Goal: Contribute content: Contribute content

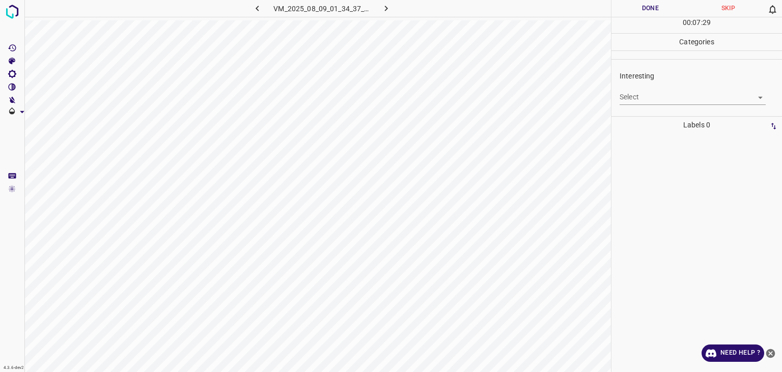
click at [681, 100] on body "4.3.6-dev2 VM_2025_08_09_01_34_37_676_04.gif Done Skip 0 00 : 07 : 29 Categorie…" at bounding box center [391, 186] width 782 height 372
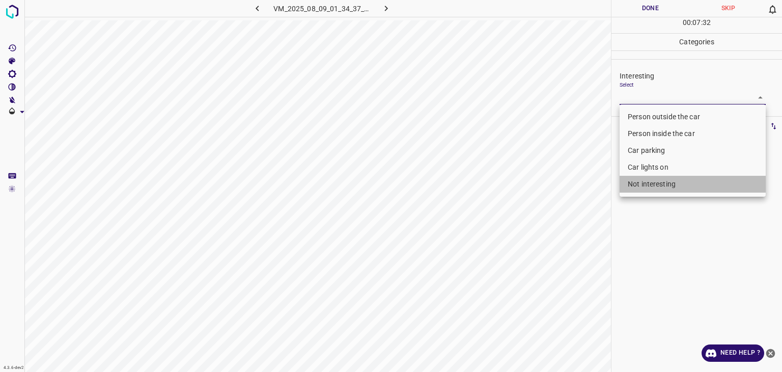
click at [660, 188] on li "Not interesting" at bounding box center [693, 184] width 146 height 17
type input "Not interesting"
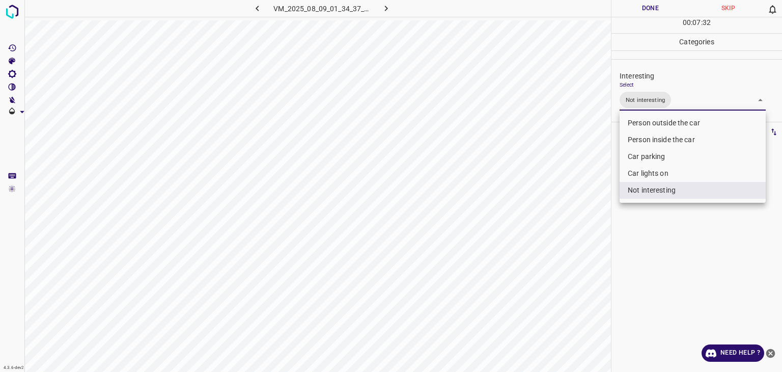
click at [640, 11] on div at bounding box center [391, 186] width 782 height 372
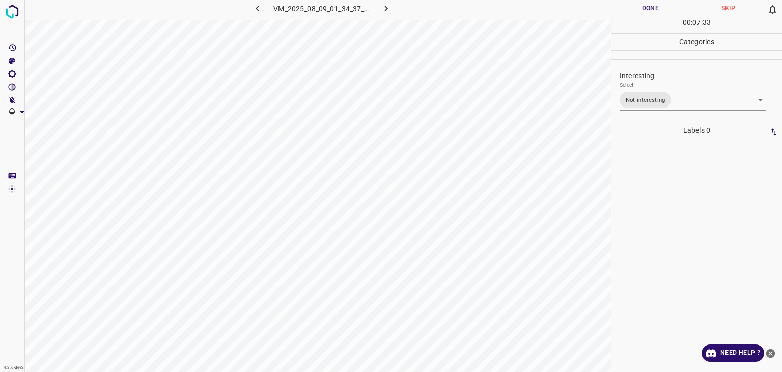
click at [640, 11] on div at bounding box center [391, 186] width 782 height 372
click at [640, 11] on button "Done" at bounding box center [651, 8] width 78 height 17
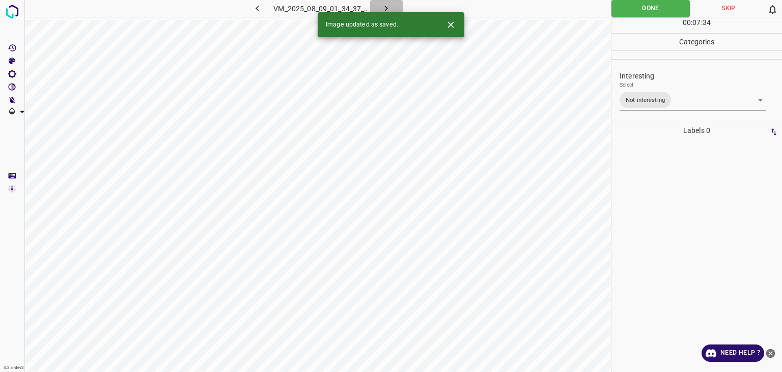
click at [389, 9] on icon "button" at bounding box center [386, 8] width 11 height 11
click at [654, 96] on body "4.3.6-dev2 VM_2025_08_09_01_49_24_020_03.gif Done Skip 0 00 : 07 : 34 Categorie…" at bounding box center [391, 186] width 782 height 372
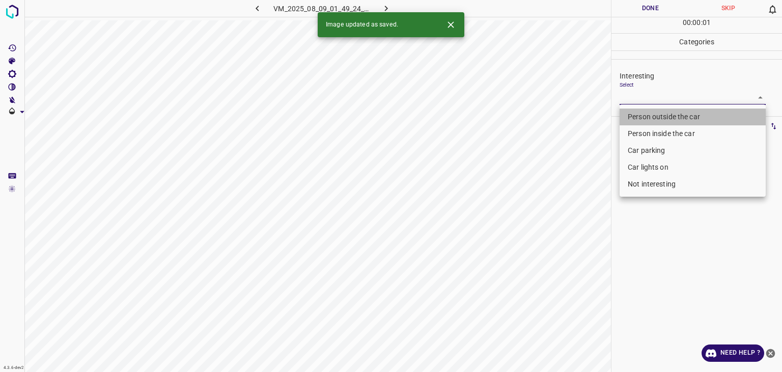
click at [648, 112] on li "Person outside the car" at bounding box center [693, 117] width 146 height 17
type input "Person outside the car"
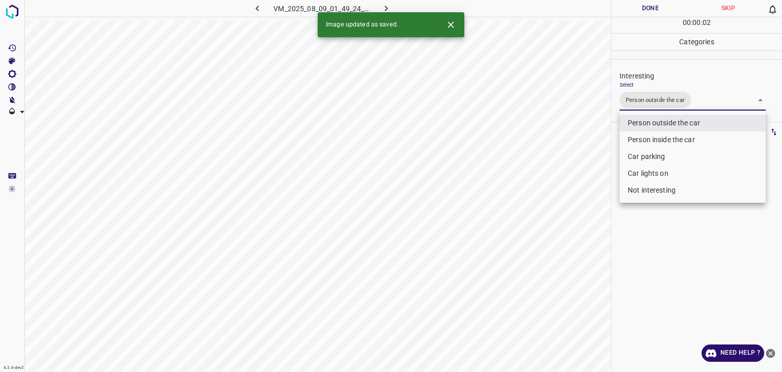
click at [634, 11] on div at bounding box center [391, 186] width 782 height 372
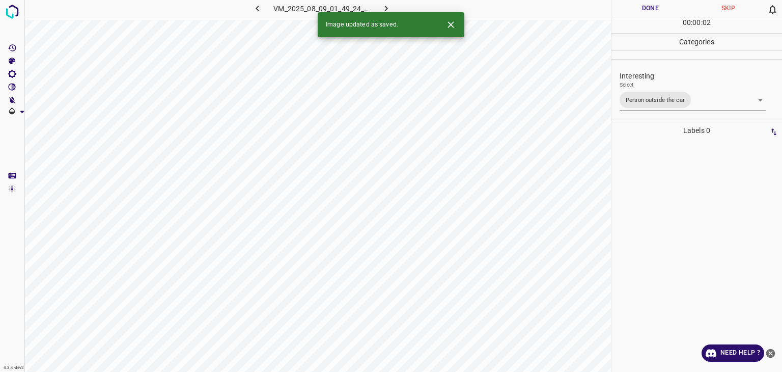
click at [634, 11] on div "Person outside the car Person inside the car Car parking Car lights on Not inte…" at bounding box center [391, 186] width 782 height 372
click at [634, 11] on button "Done" at bounding box center [651, 8] width 78 height 17
click at [384, 7] on icon "button" at bounding box center [386, 8] width 11 height 11
click at [658, 97] on body "4.3.6-dev2 VM_2025_08_09_23_05_32_853_03.gif Done Skip 0 00 : 00 : 01 Categorie…" at bounding box center [391, 186] width 782 height 372
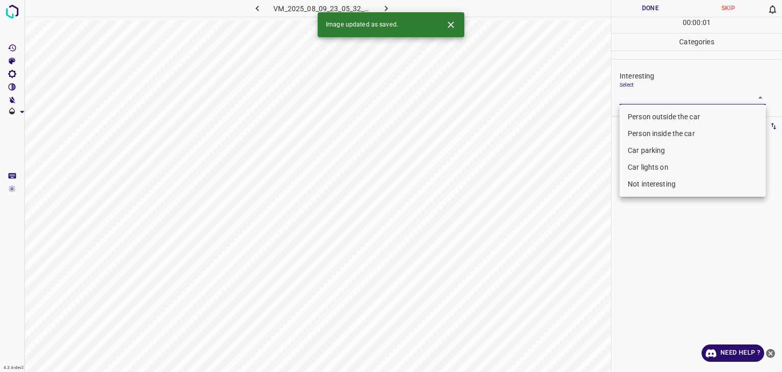
click at [655, 115] on li "Person outside the car" at bounding box center [693, 117] width 146 height 17
type input "Person outside the car"
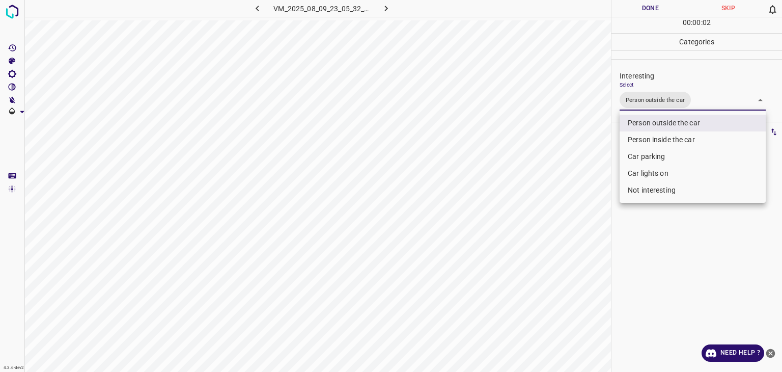
click at [640, 9] on div at bounding box center [391, 186] width 782 height 372
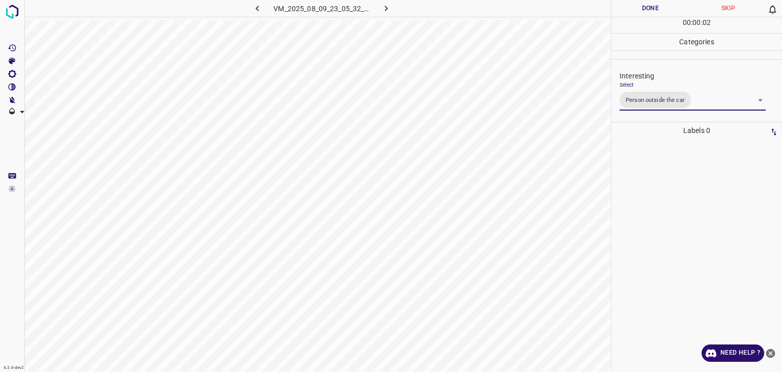
click at [640, 9] on div at bounding box center [391, 186] width 782 height 372
click at [640, 9] on button "Done" at bounding box center [651, 8] width 78 height 17
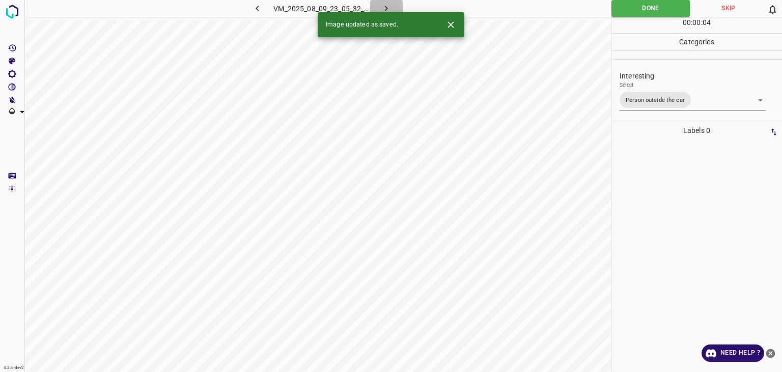
click at [391, 5] on icon "button" at bounding box center [386, 8] width 11 height 11
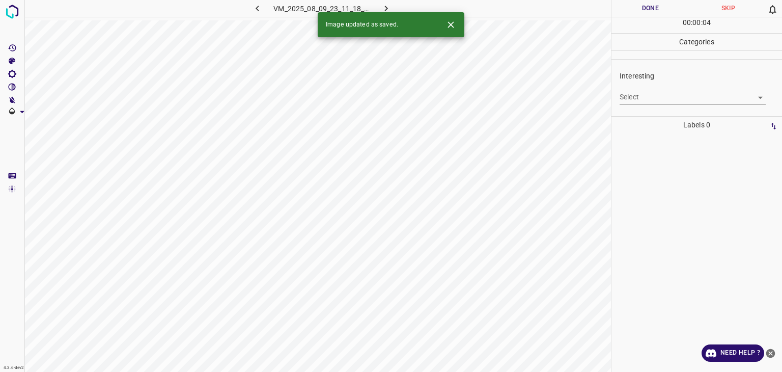
click at [449, 22] on icon "Close" at bounding box center [451, 24] width 6 height 6
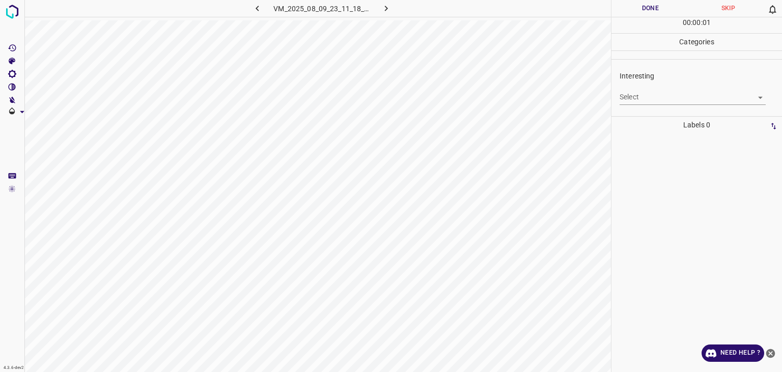
click at [671, 100] on body "4.3.6-dev2 VM_2025_08_09_23_11_18_572_00.gif Done Skip 0 00 : 00 : 01 Categorie…" at bounding box center [391, 186] width 782 height 372
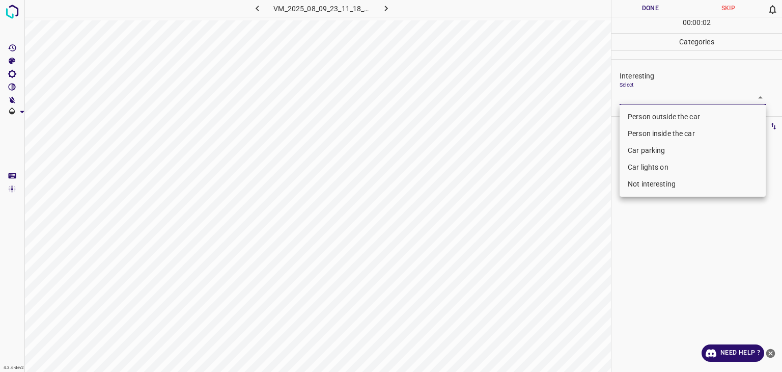
click at [664, 114] on li "Person outside the car" at bounding box center [693, 117] width 146 height 17
type input "Person outside the car"
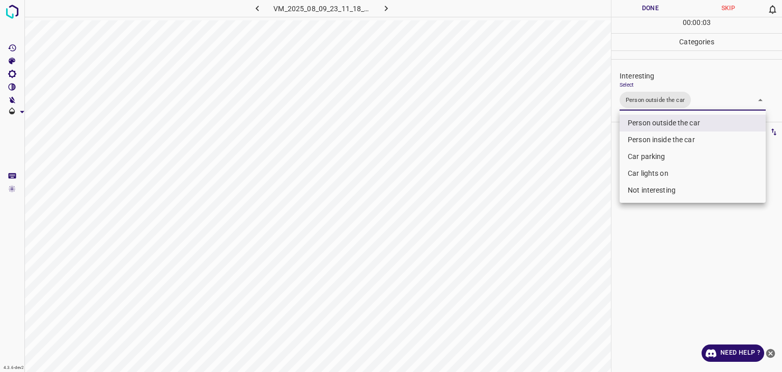
click at [663, 7] on div at bounding box center [391, 186] width 782 height 372
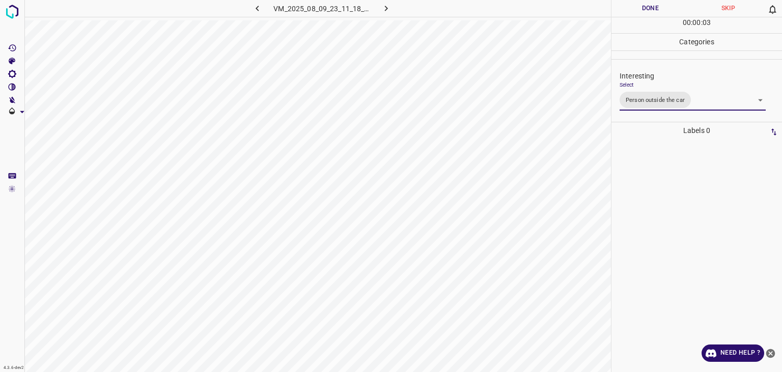
click at [663, 7] on div at bounding box center [391, 186] width 782 height 372
click at [663, 7] on button "Done" at bounding box center [651, 8] width 78 height 17
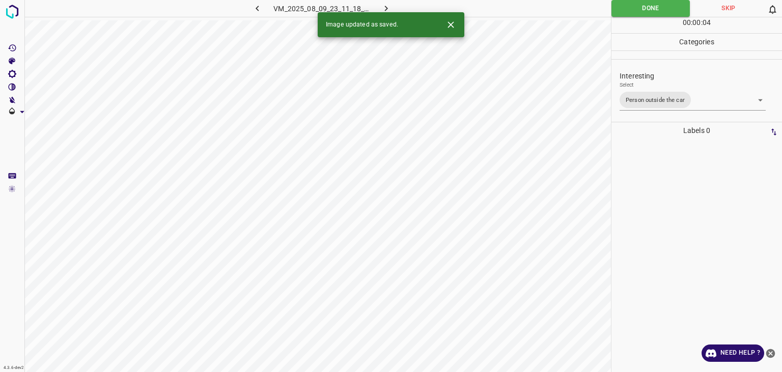
click at [387, 8] on icon "button" at bounding box center [386, 9] width 3 height 6
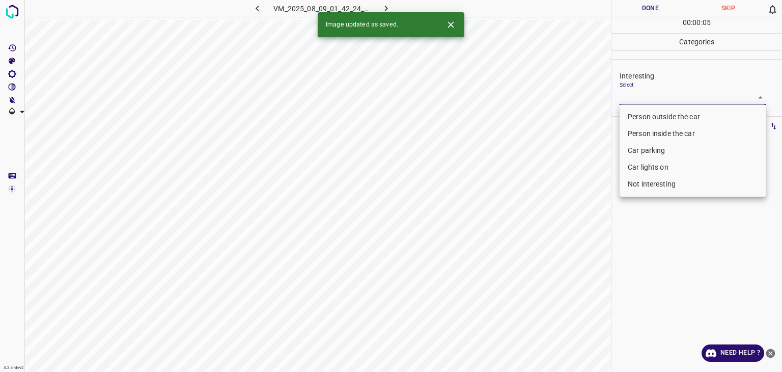
click at [647, 95] on body "4.3.6-dev2 VM_2025_08_09_01_42_24_017_05.gif Done Skip 0 00 : 00 : 05 Categorie…" at bounding box center [391, 186] width 782 height 372
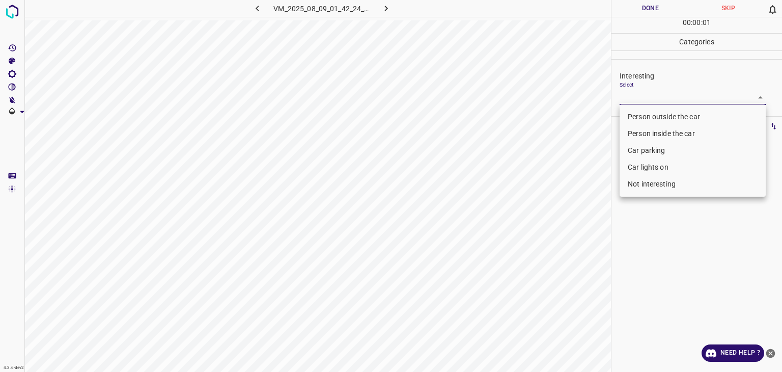
click at [655, 180] on li "Not interesting" at bounding box center [693, 184] width 146 height 17
type input "Not interesting"
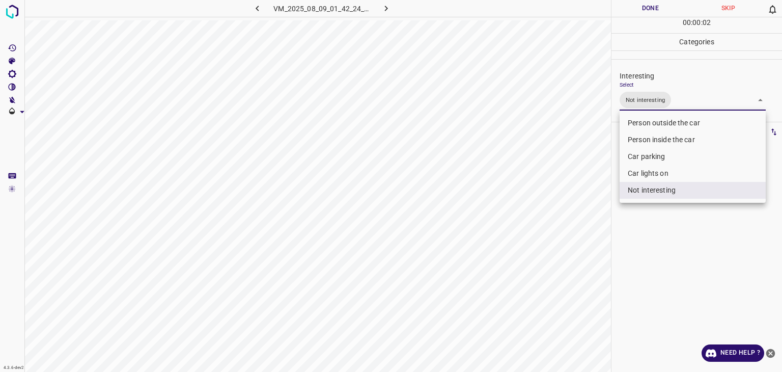
click at [667, 11] on div at bounding box center [391, 186] width 782 height 372
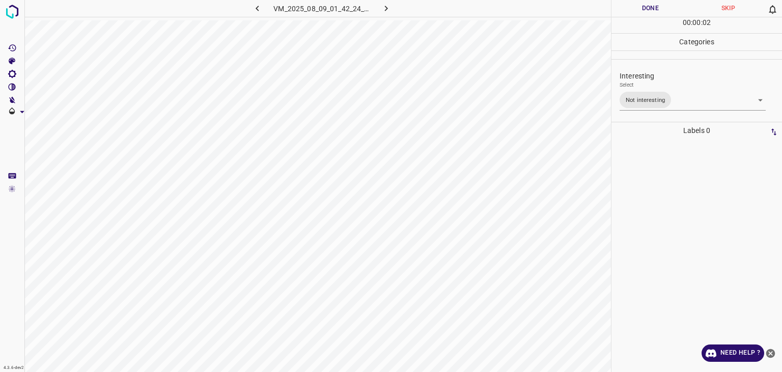
click at [667, 11] on div "Person outside the car Person inside the car Car parking Car lights on Not inte…" at bounding box center [391, 186] width 782 height 372
click at [667, 11] on button "Done" at bounding box center [651, 8] width 78 height 17
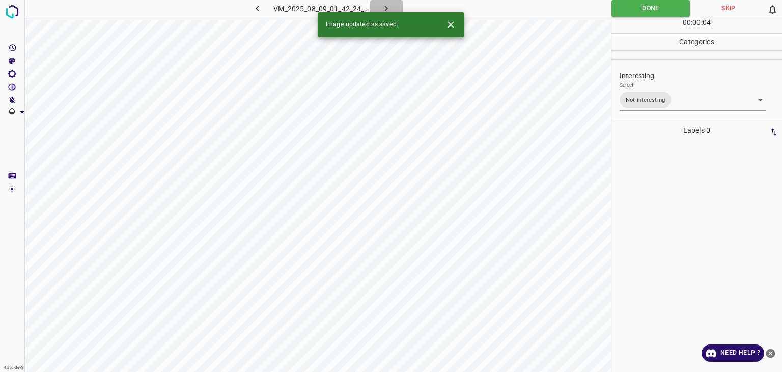
click at [385, 10] on icon "button" at bounding box center [386, 9] width 3 height 6
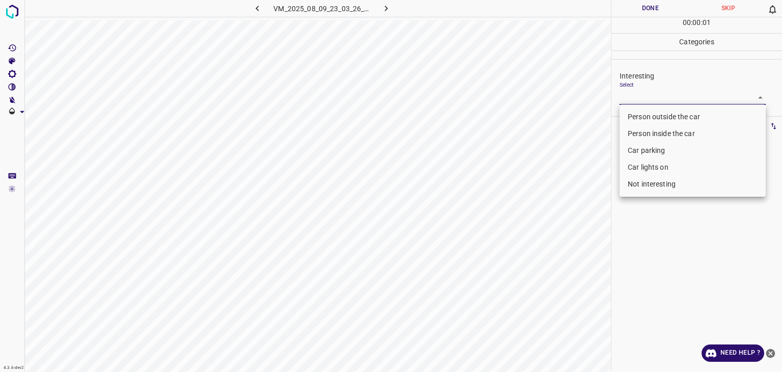
click at [638, 95] on body "4.3.6-dev2 VM_2025_08_09_23_03_26_514_08.gif Done Skip 0 00 : 00 : 01 Categorie…" at bounding box center [391, 186] width 782 height 372
click at [640, 111] on li "Person outside the car" at bounding box center [693, 117] width 146 height 17
type input "Person outside the car"
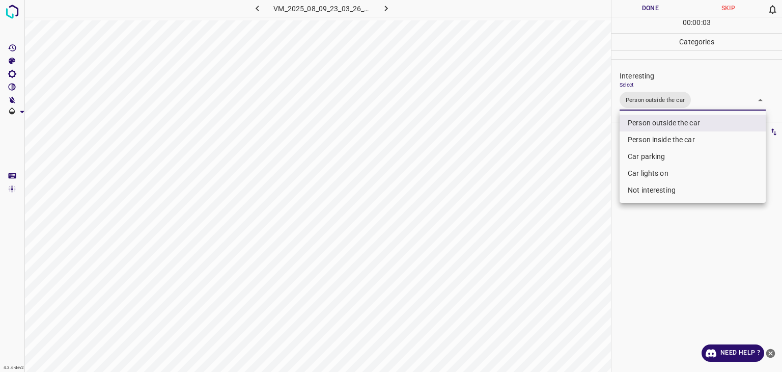
click at [646, 9] on div at bounding box center [391, 186] width 782 height 372
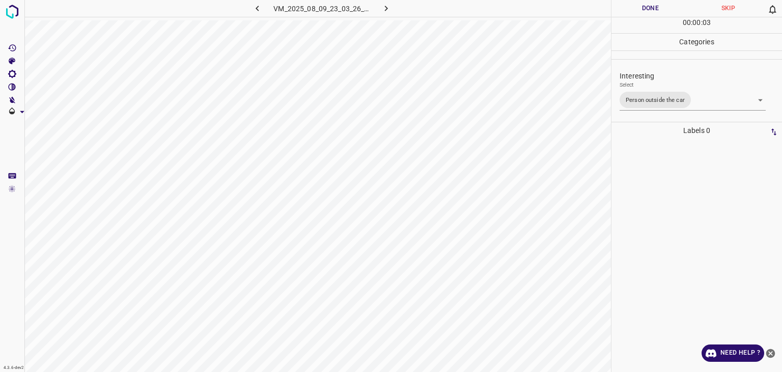
click at [646, 9] on div at bounding box center [391, 186] width 782 height 372
click at [646, 9] on button "Done" at bounding box center [651, 8] width 78 height 17
click at [383, 7] on icon "button" at bounding box center [386, 8] width 11 height 11
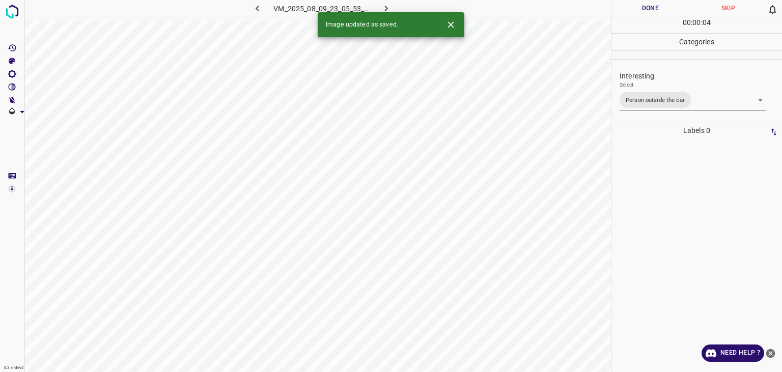
click at [640, 5] on button "Done" at bounding box center [651, 8] width 78 height 17
click at [399, 1] on button "button" at bounding box center [386, 8] width 33 height 17
click at [628, 95] on body "4.3.6-dev2 VM_2025_08_09_23_05_32_853_07.gif Done Skip 0 00 : 00 : 06 Categorie…" at bounding box center [391, 186] width 782 height 372
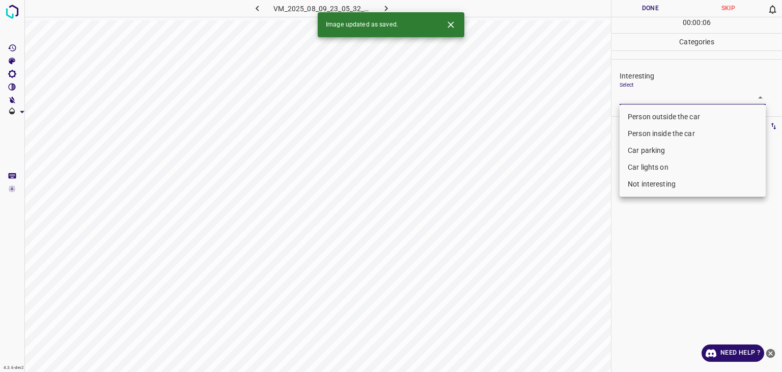
click at [630, 117] on li "Person outside the car" at bounding box center [693, 117] width 146 height 17
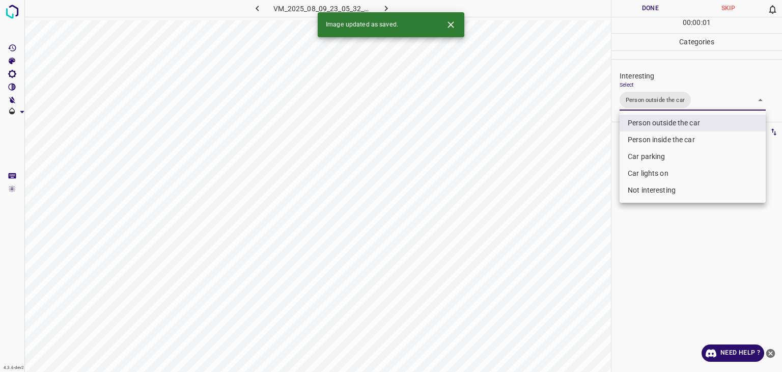
type input "Person outside the car"
click at [454, 19] on icon "Close" at bounding box center [451, 24] width 11 height 11
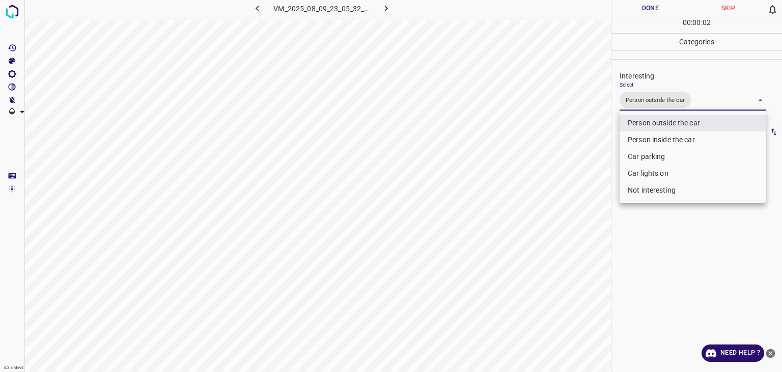
click at [627, 8] on div at bounding box center [391, 186] width 782 height 372
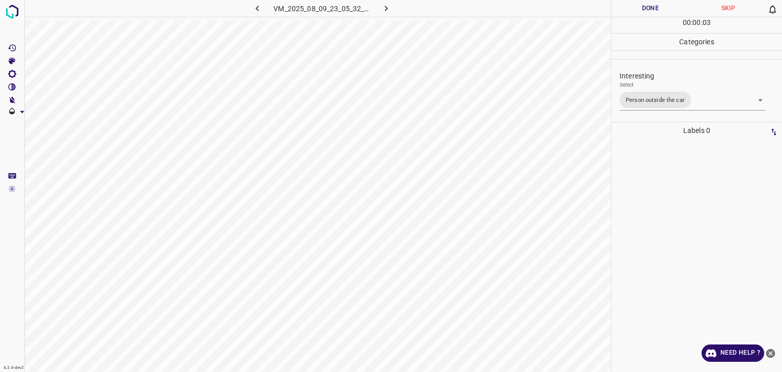
click at [627, 8] on button "Done" at bounding box center [651, 8] width 78 height 17
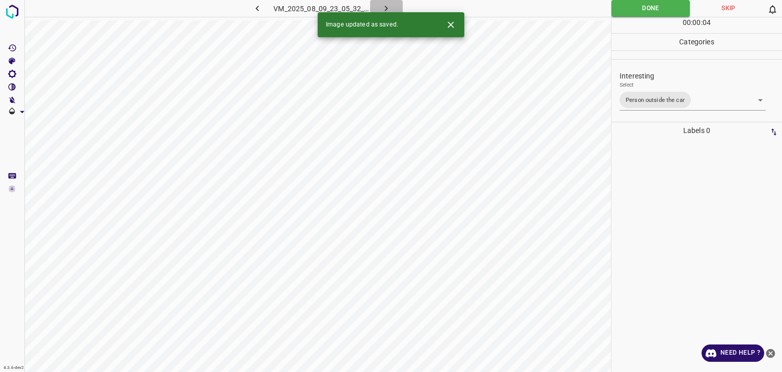
click at [384, 8] on icon "button" at bounding box center [386, 8] width 11 height 11
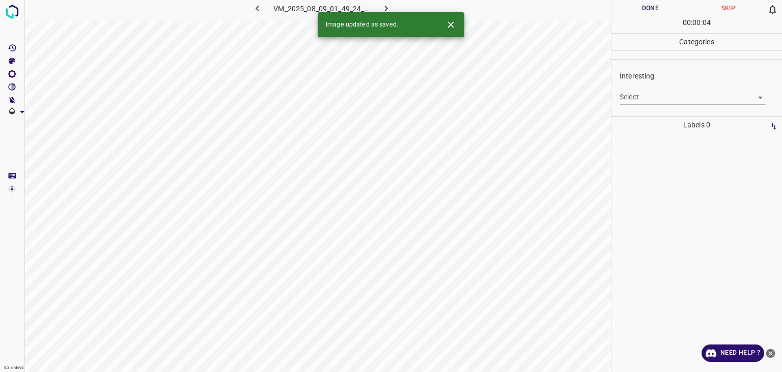
click at [672, 100] on body "4.3.6-dev2 VM_2025_08_09_01_49_24_020_09.gif Done Skip 0 00 : 00 : 04 Categorie…" at bounding box center [391, 186] width 782 height 372
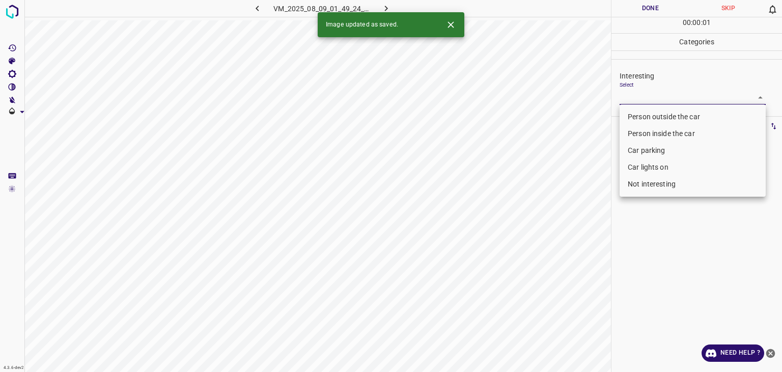
click at [670, 110] on li "Person outside the car" at bounding box center [693, 117] width 146 height 17
type input "Person outside the car"
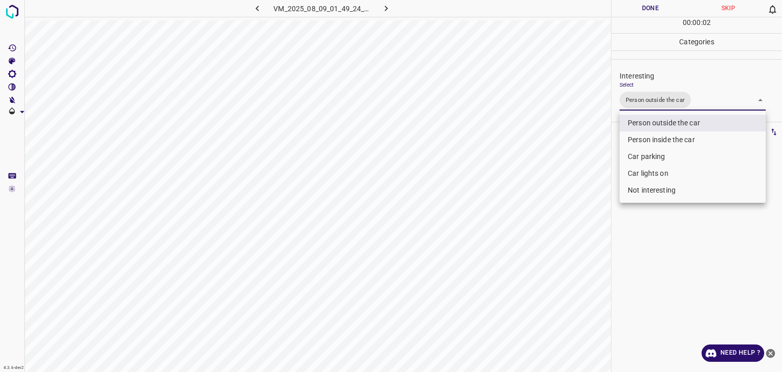
click at [666, 15] on div at bounding box center [391, 186] width 782 height 372
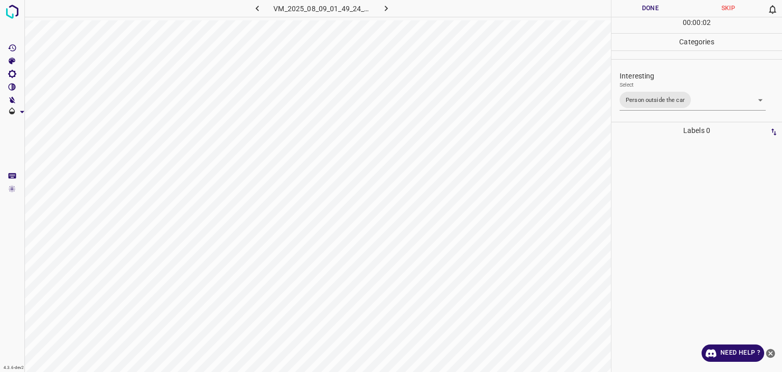
click at [665, 14] on div "Person outside the car Person inside the car Car parking Car lights on Not inte…" at bounding box center [391, 186] width 782 height 372
click at [665, 14] on button "Done" at bounding box center [651, 8] width 78 height 17
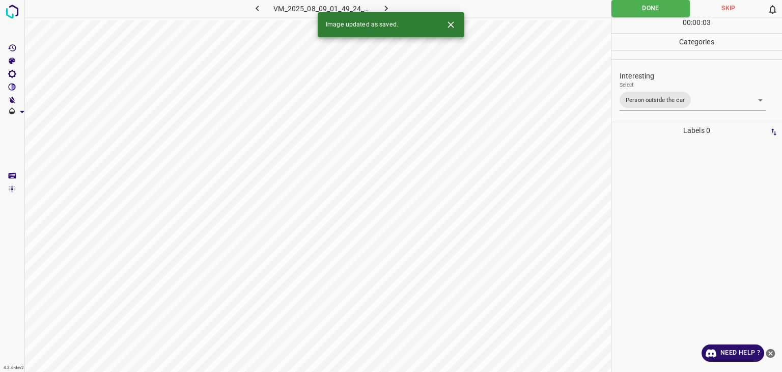
click at [391, 9] on icon "button" at bounding box center [386, 8] width 11 height 11
click at [454, 25] on icon "Close" at bounding box center [451, 24] width 11 height 11
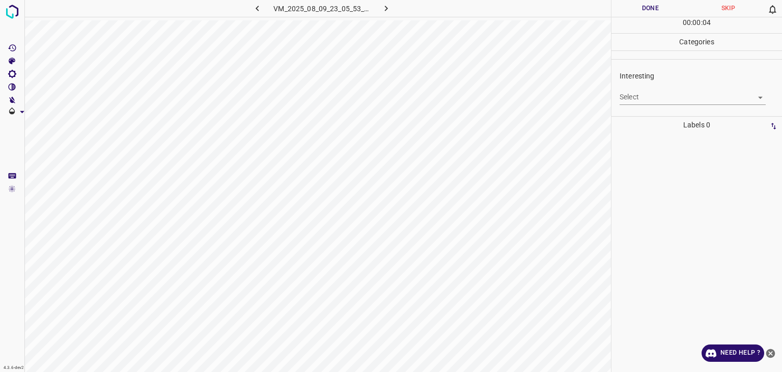
click at [640, 103] on body "4.3.6-dev2 VM_2025_08_09_23_05_53_294_09.gif Done Skip 0 00 : 00 : 04 Categorie…" at bounding box center [391, 186] width 782 height 372
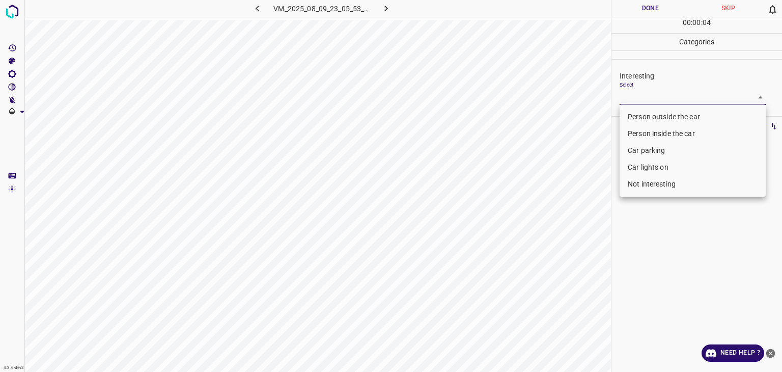
click at [647, 119] on li "Person outside the car" at bounding box center [693, 117] width 146 height 17
type input "Person outside the car"
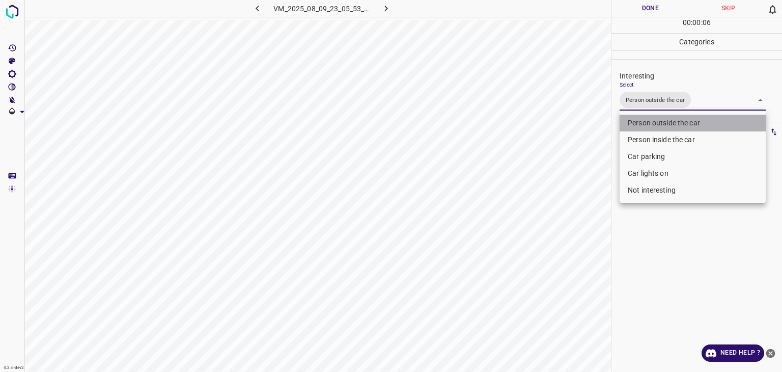
click at [670, 118] on li "Person outside the car" at bounding box center [693, 123] width 146 height 17
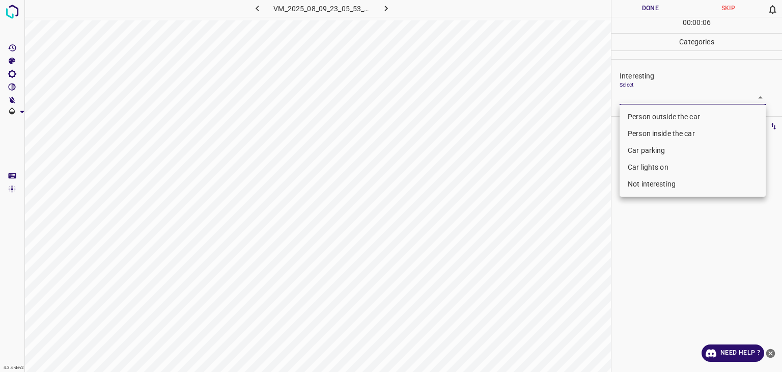
click at [652, 192] on li "Not interesting" at bounding box center [693, 184] width 146 height 17
type input "Not interesting"
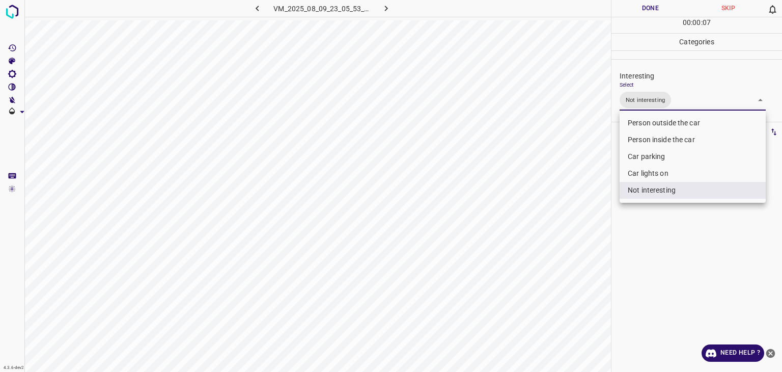
click at [648, 13] on div at bounding box center [391, 186] width 782 height 372
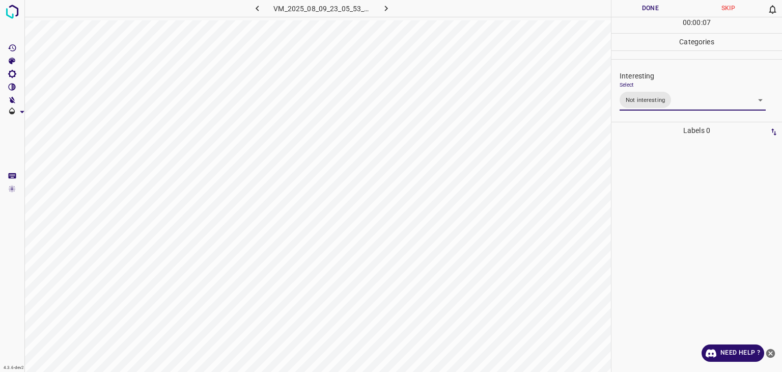
click at [648, 13] on div "Person outside the car Person inside the car Car parking Car lights on Not inte…" at bounding box center [391, 186] width 782 height 372
click at [648, 13] on button "Done" at bounding box center [651, 8] width 78 height 17
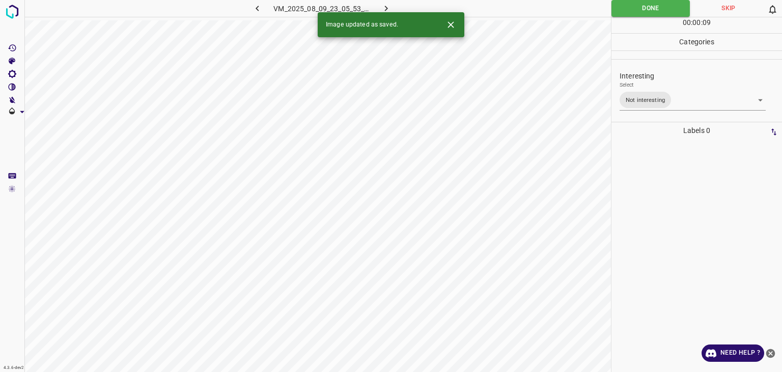
click at [387, 5] on icon "button" at bounding box center [386, 8] width 11 height 11
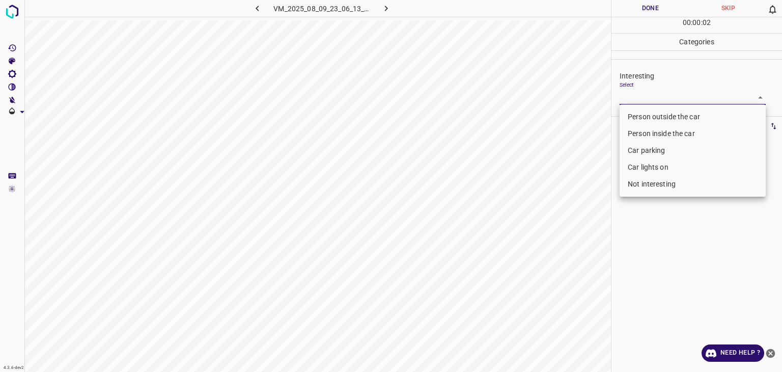
click at [670, 97] on body "4.3.6-dev2 VM_2025_08_09_23_06_13_313_07.gif Done Skip 0 00 : 00 : 02 Categorie…" at bounding box center [391, 186] width 782 height 372
click at [652, 118] on li "Person outside the car" at bounding box center [693, 117] width 146 height 17
type input "Person outside the car"
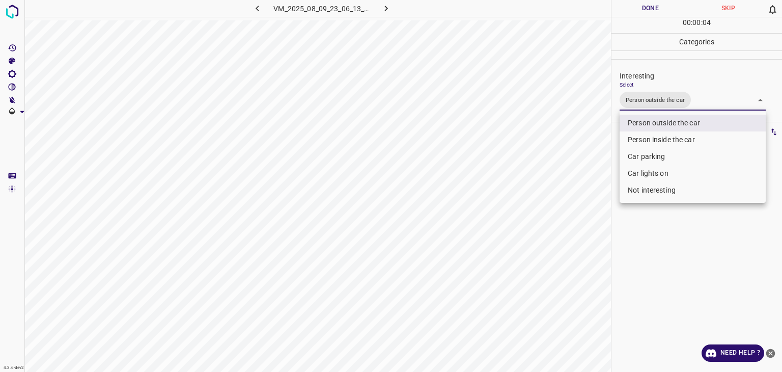
click at [654, 11] on div at bounding box center [391, 186] width 782 height 372
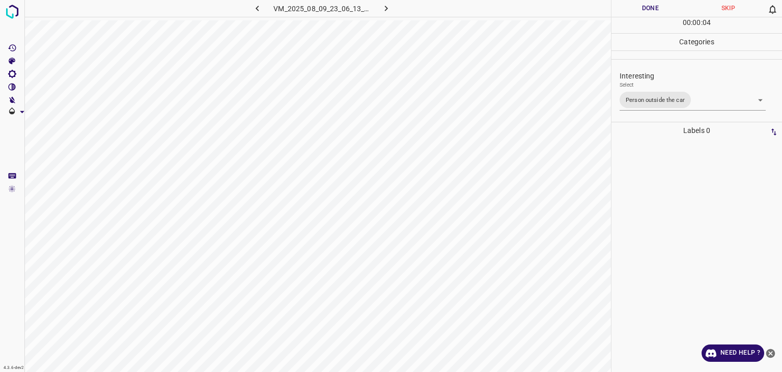
click at [654, 11] on button "Done" at bounding box center [651, 8] width 78 height 17
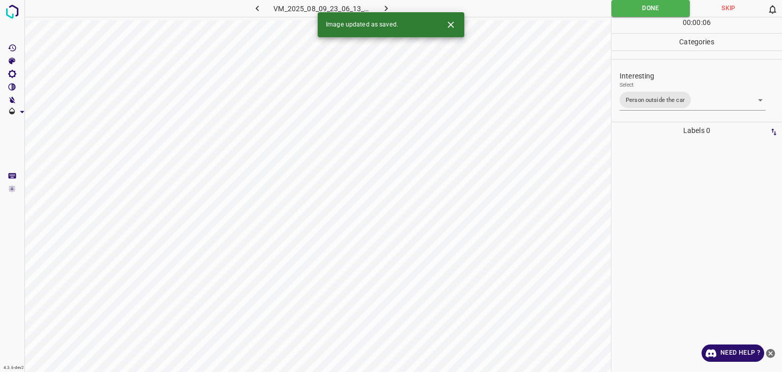
click at [392, 7] on button "button" at bounding box center [386, 8] width 33 height 17
click at [453, 27] on icon "Close" at bounding box center [451, 24] width 6 height 6
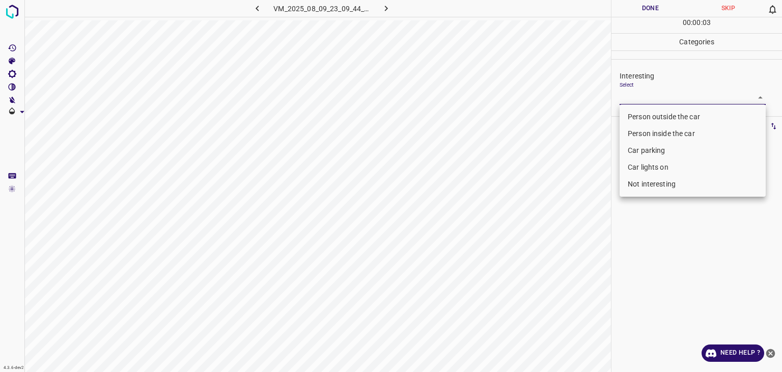
click at [667, 100] on body "4.3.6-dev2 VM_2025_08_09_23_09_44_100_05.gif Done Skip 0 00 : 00 : 03 Categorie…" at bounding box center [391, 186] width 782 height 372
drag, startPoint x: 645, startPoint y: 174, endPoint x: 647, endPoint y: 182, distance: 7.8
click at [647, 182] on ul "Person outside the car Person inside the car Car parking Car lights on Not inte…" at bounding box center [693, 150] width 146 height 92
click at [647, 182] on li "Not interesting" at bounding box center [693, 184] width 146 height 17
type input "Not interesting"
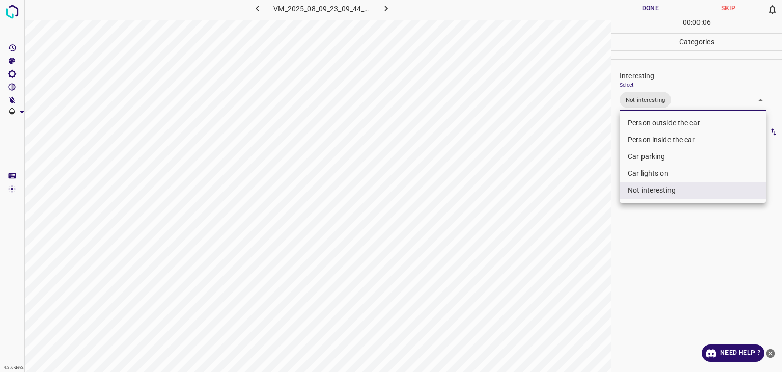
click at [635, 6] on div at bounding box center [391, 186] width 782 height 372
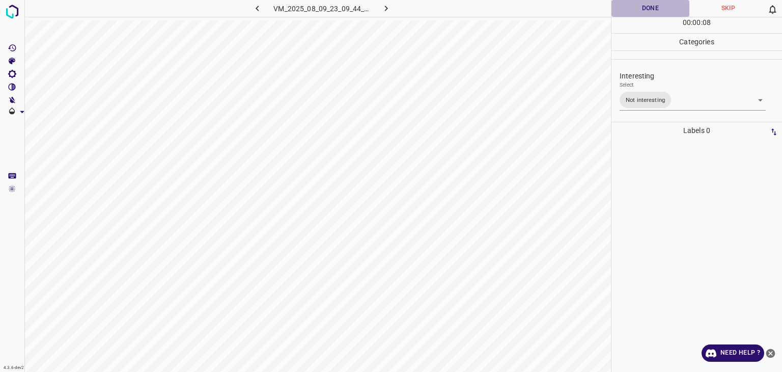
click at [620, 3] on button "Done" at bounding box center [651, 8] width 78 height 17
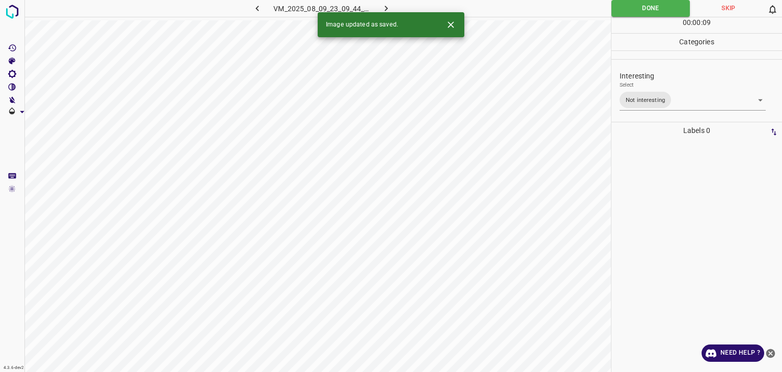
click at [390, 6] on icon "button" at bounding box center [386, 8] width 11 height 11
click at [451, 31] on button "Close" at bounding box center [451, 24] width 19 height 19
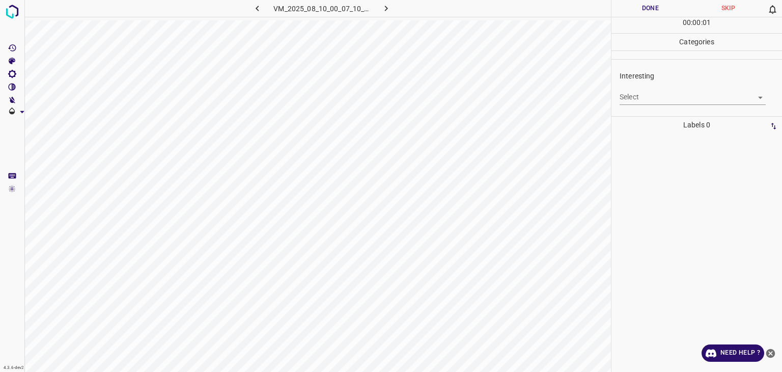
click at [642, 96] on body "4.3.6-dev2 VM_2025_08_10_00_07_10_644_04.gif Done Skip 0 00 : 00 : 01 Categorie…" at bounding box center [391, 186] width 782 height 372
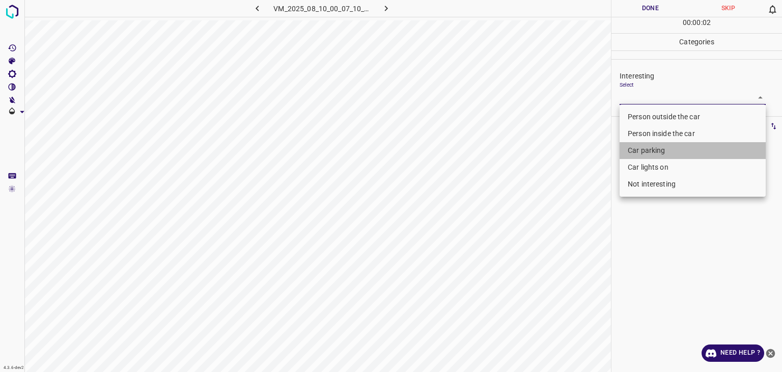
click at [662, 149] on li "Car parking" at bounding box center [693, 150] width 146 height 17
type input "Car parking"
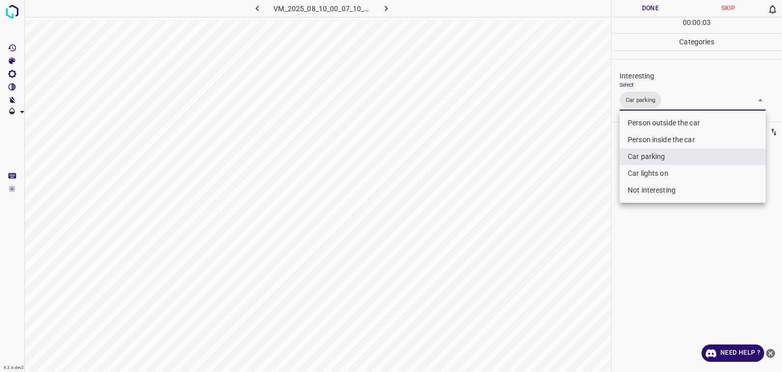
click at [663, 15] on div at bounding box center [391, 186] width 782 height 372
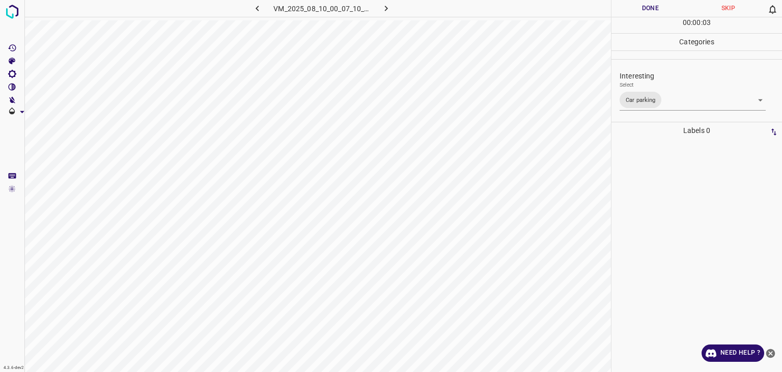
click at [662, 14] on button "Done" at bounding box center [651, 8] width 78 height 17
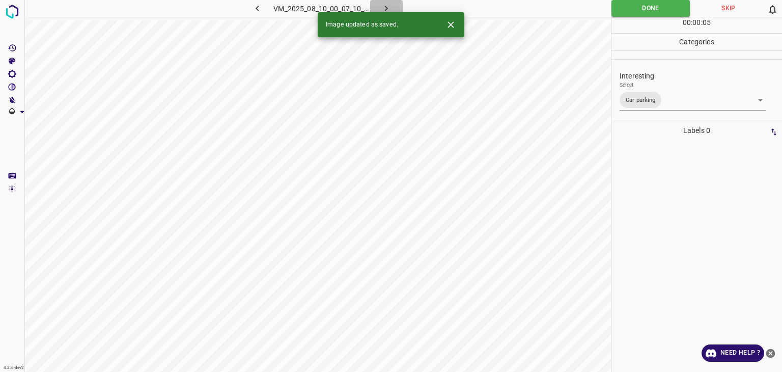
click at [380, 4] on button "button" at bounding box center [386, 8] width 33 height 17
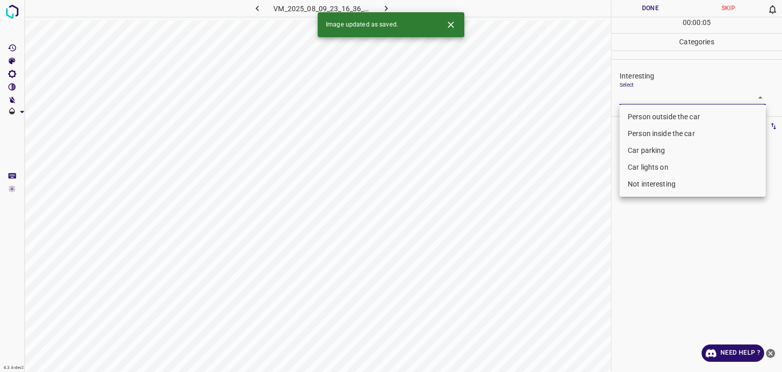
click at [673, 100] on body "4.3.6-dev2 VM_2025_08_09_23_16_36_140_12.gif Done Skip 0 00 : 00 : 05 Categorie…" at bounding box center [391, 186] width 782 height 372
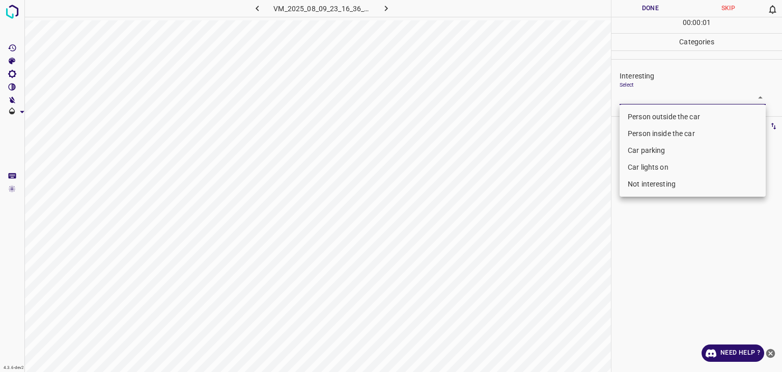
click at [664, 166] on li "Car lights on" at bounding box center [693, 167] width 146 height 17
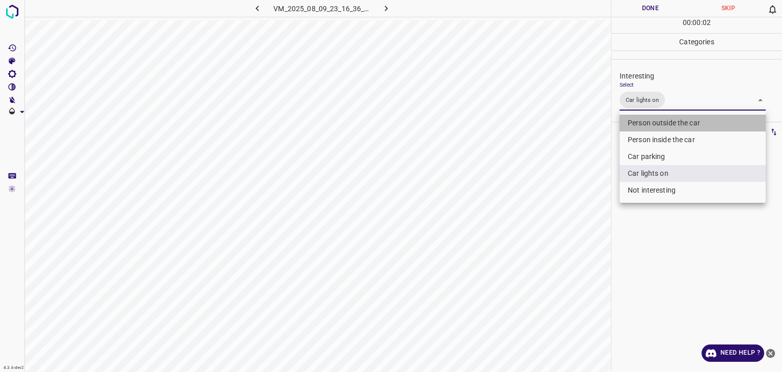
click at [672, 126] on li "Person outside the car" at bounding box center [693, 123] width 146 height 17
type input "Car lights on,Person outside the car"
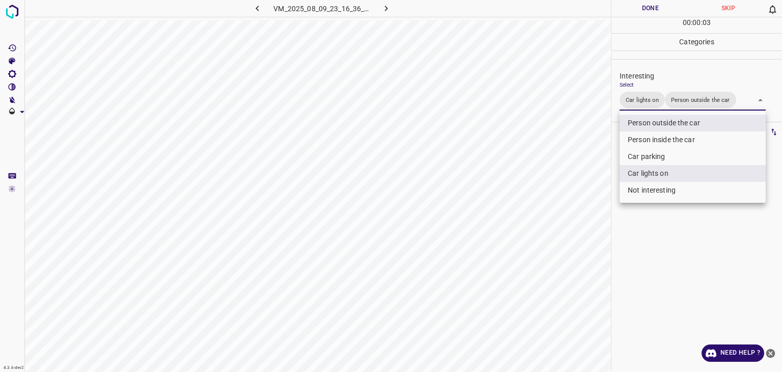
click at [658, 4] on div at bounding box center [391, 186] width 782 height 372
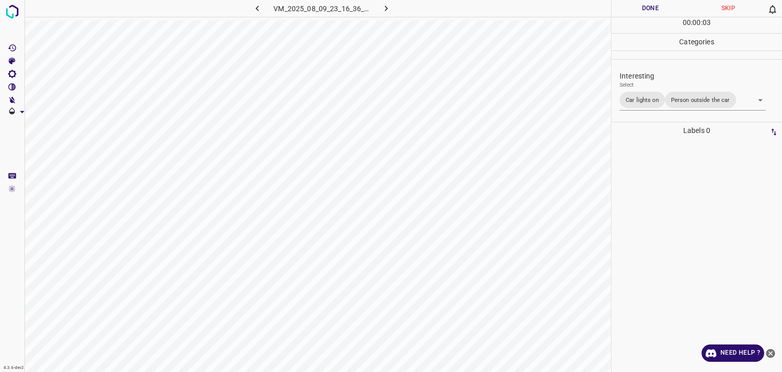
click at [658, 4] on div at bounding box center [391, 186] width 782 height 372
click at [658, 7] on button "Done" at bounding box center [651, 8] width 78 height 17
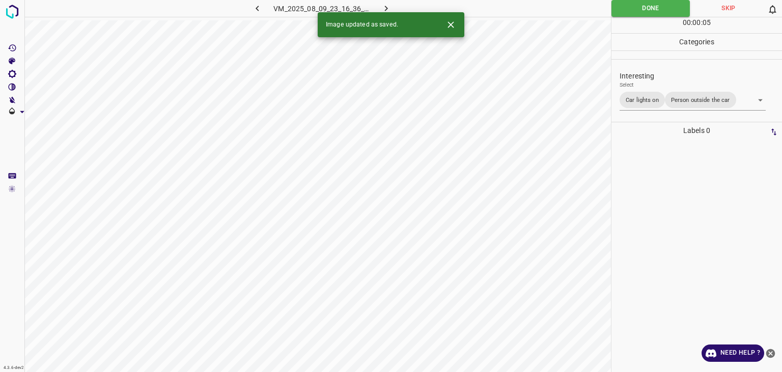
click at [390, 10] on icon "button" at bounding box center [386, 8] width 11 height 11
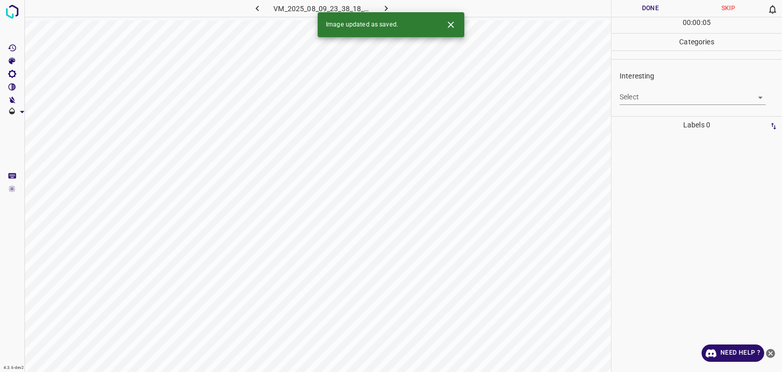
click at [646, 93] on body "4.3.6-dev2 VM_2025_08_09_23_38_18_145_02.gif Done Skip 0 00 : 00 : 05 Categorie…" at bounding box center [391, 186] width 782 height 372
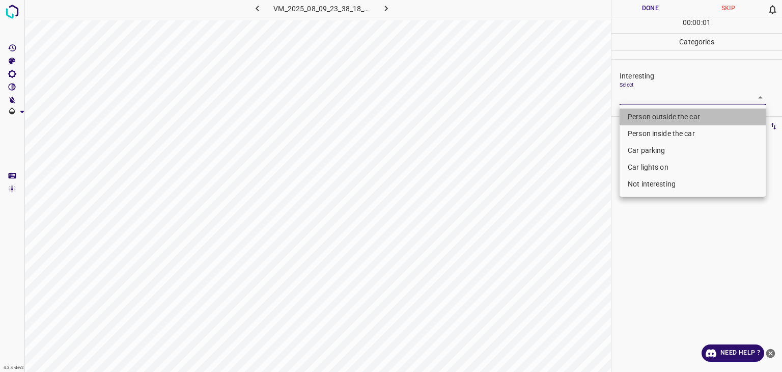
click at [642, 114] on li "Person outside the car" at bounding box center [693, 117] width 146 height 17
type input "Person outside the car"
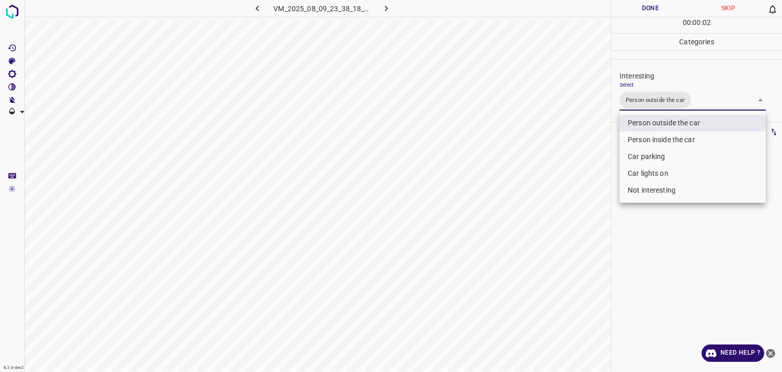
click at [646, 14] on div at bounding box center [391, 186] width 782 height 372
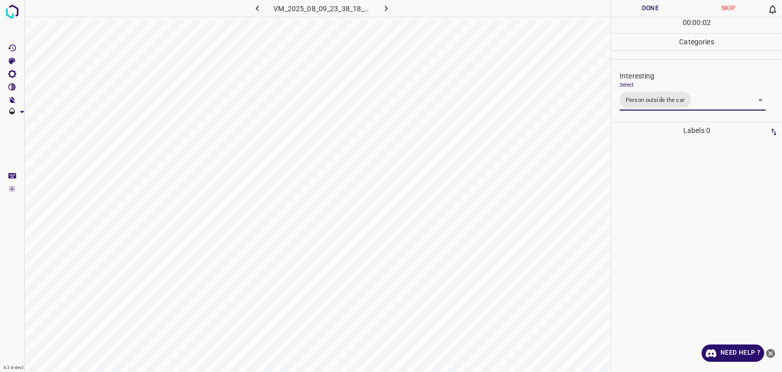
click at [646, 14] on div "Person outside the car Person inside the car Car parking Car lights on Not inte…" at bounding box center [391, 186] width 782 height 372
click at [646, 14] on button "Done" at bounding box center [651, 8] width 78 height 17
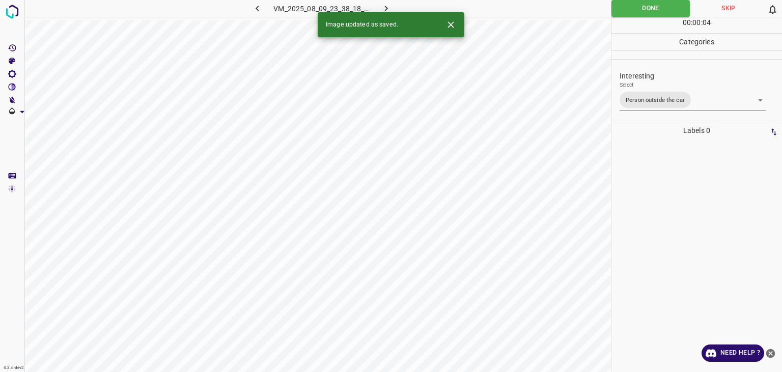
click at [400, 3] on button "button" at bounding box center [386, 8] width 33 height 17
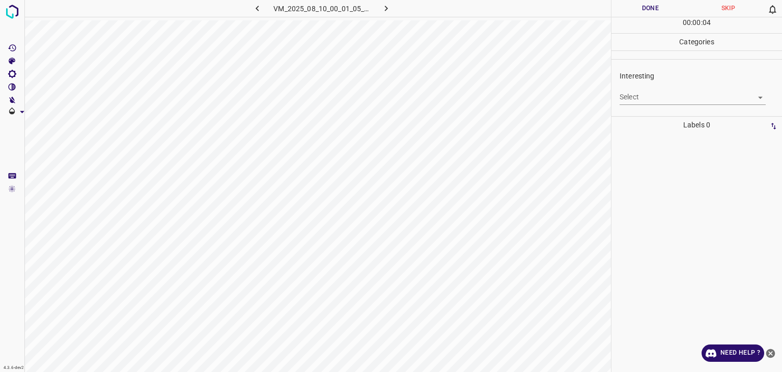
click at [688, 97] on body "4.3.6-dev2 VM_2025_08_10_00_01_05_603_01.gif Done Skip 0 00 : 00 : 04 Categorie…" at bounding box center [391, 186] width 782 height 372
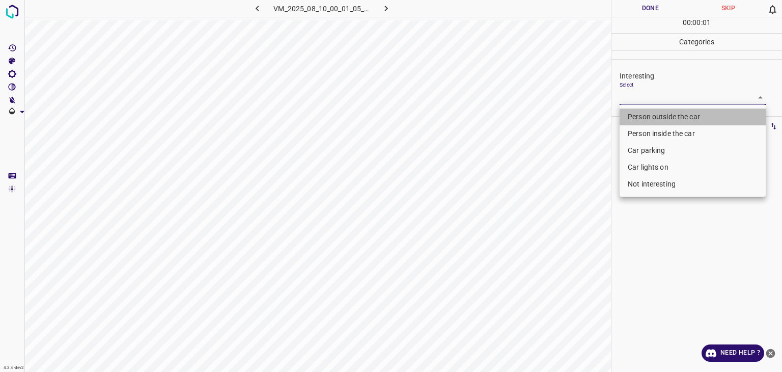
click at [678, 116] on li "Person outside the car" at bounding box center [693, 117] width 146 height 17
type input "Person outside the car"
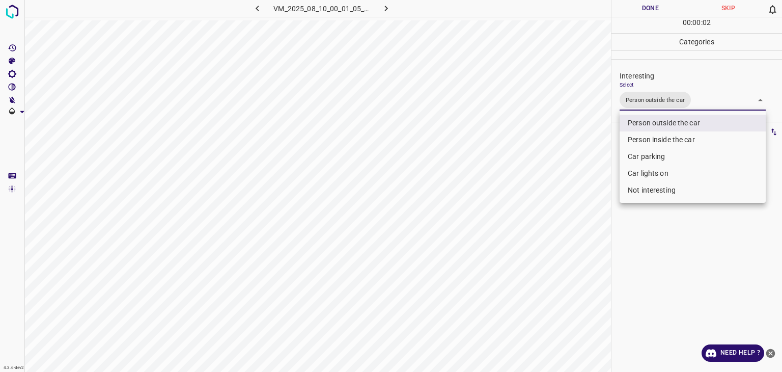
click at [657, 7] on div at bounding box center [391, 186] width 782 height 372
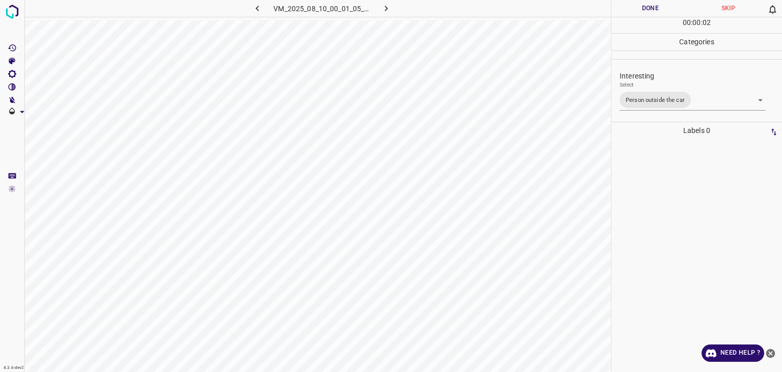
click at [657, 7] on div "Person outside the car Person inside the car Car parking Car lights on Not inte…" at bounding box center [391, 186] width 782 height 372
click at [657, 7] on button "Done" at bounding box center [651, 8] width 78 height 17
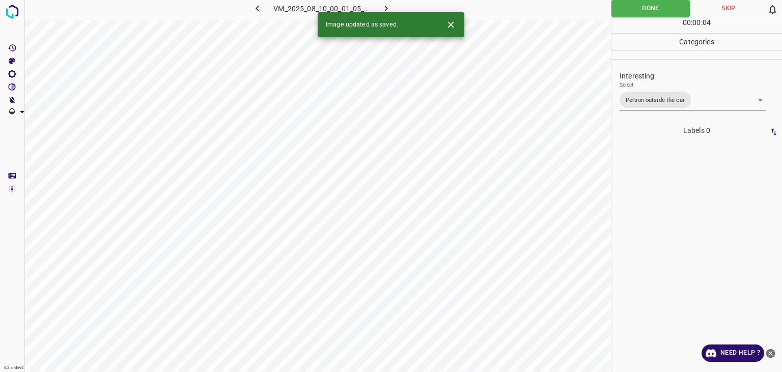
click at [389, 7] on icon "button" at bounding box center [386, 8] width 11 height 11
click at [640, 92] on body "4.3.6-dev2 VM_2025_08_09_23_50_49_723_02.gif Done Skip 0 00 : 01 : 00 Categorie…" at bounding box center [391, 186] width 782 height 372
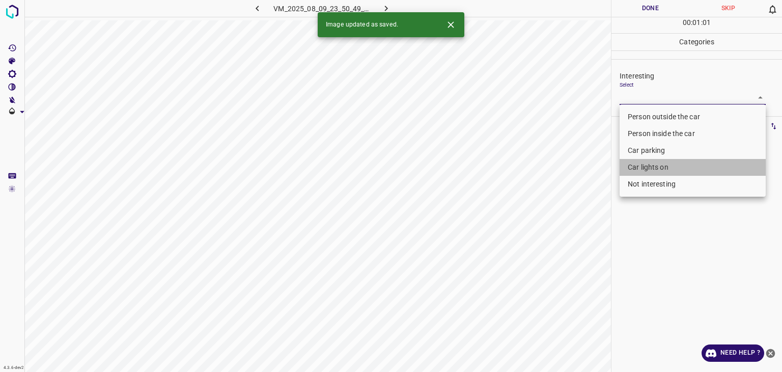
drag, startPoint x: 651, startPoint y: 166, endPoint x: 524, endPoint y: 99, distance: 143.1
click at [650, 166] on li "Car lights on" at bounding box center [693, 167] width 146 height 17
type input "Car lights on"
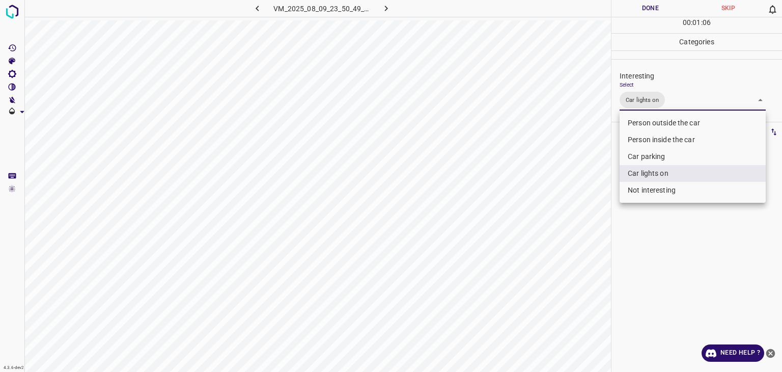
click at [663, 10] on div at bounding box center [391, 186] width 782 height 372
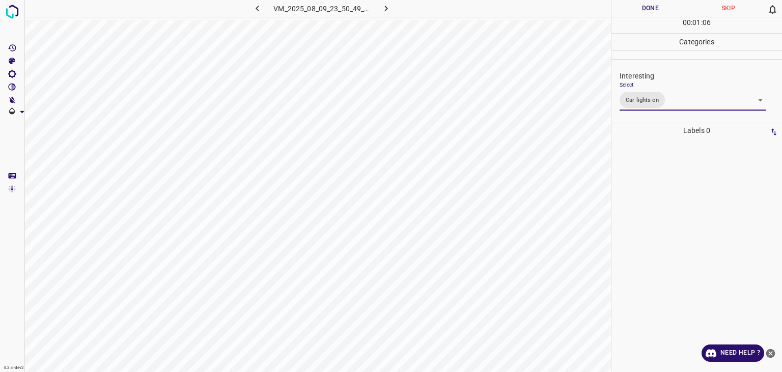
click at [662, 10] on div at bounding box center [391, 186] width 782 height 372
click at [662, 10] on button "Done" at bounding box center [651, 8] width 78 height 17
click at [662, 9] on button "Done" at bounding box center [651, 8] width 78 height 17
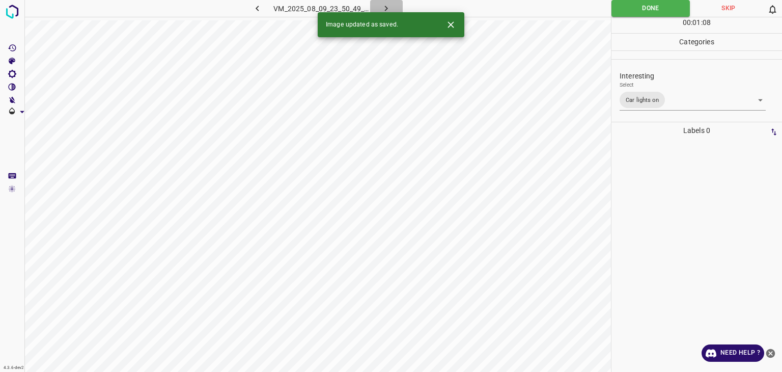
click at [388, 8] on icon "button" at bounding box center [386, 8] width 11 height 11
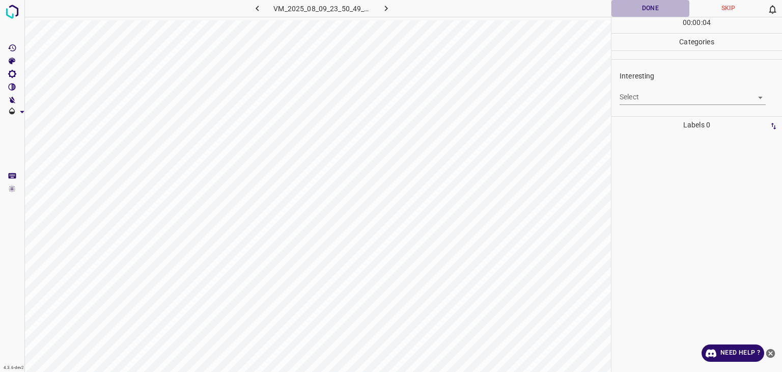
click at [654, 3] on button "Done" at bounding box center [651, 8] width 78 height 17
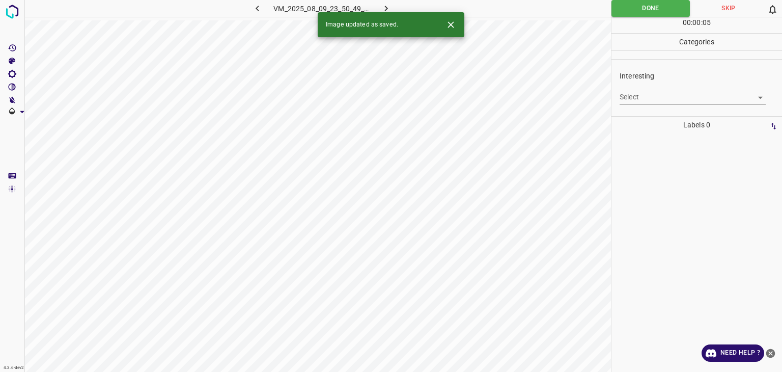
click at [659, 103] on body "4.3.6-dev2 VM_2025_08_09_23_50_49_723_04.gif Done Skip 0 00 : 00 : 05 Categorie…" at bounding box center [391, 186] width 782 height 372
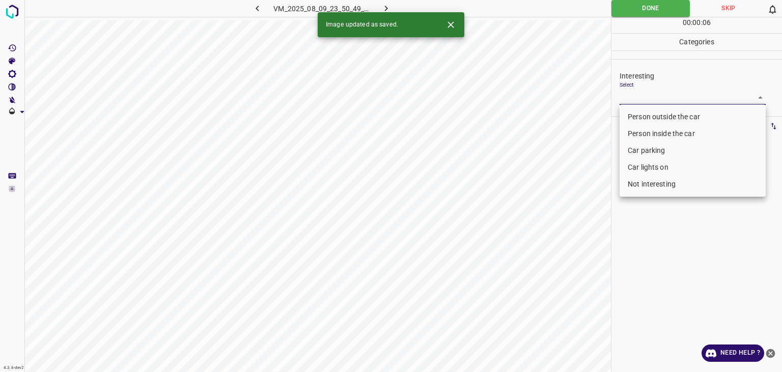
click at [645, 164] on li "Car lights on" at bounding box center [693, 167] width 146 height 17
type input "Car lights on"
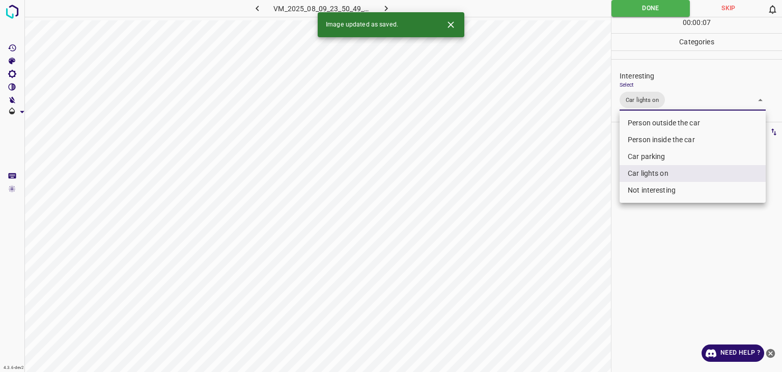
click at [628, 11] on div at bounding box center [391, 186] width 782 height 372
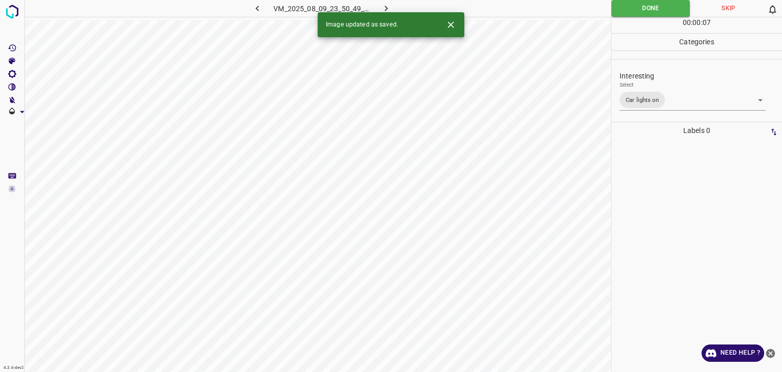
click at [628, 11] on div at bounding box center [391, 186] width 782 height 372
click at [385, 8] on icon "button" at bounding box center [386, 8] width 11 height 11
click at [650, 99] on body "4.3.6-dev2 VM_2025_08_09_23_55_55_567_03.gif Done Skip 0 00 : 01 : 00 Categorie…" at bounding box center [391, 186] width 782 height 372
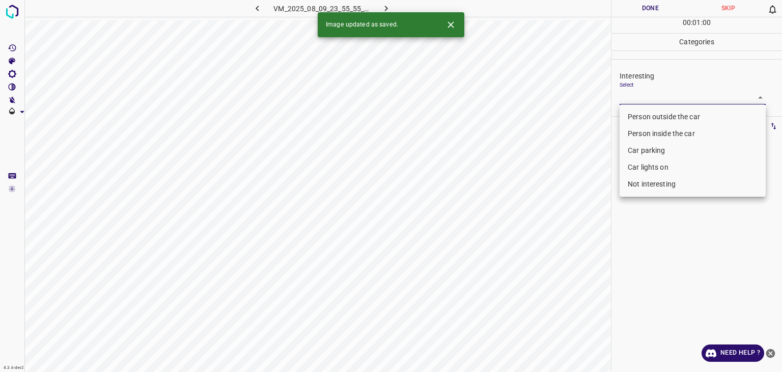
click at [650, 116] on li "Person outside the car" at bounding box center [693, 117] width 146 height 17
type input "Person outside the car"
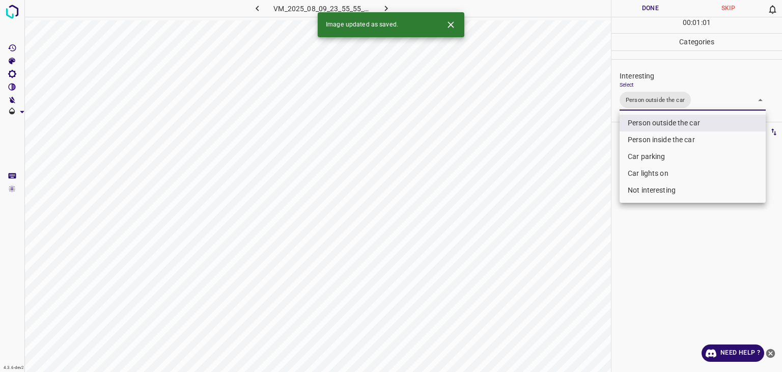
click at [654, 16] on div at bounding box center [391, 186] width 782 height 372
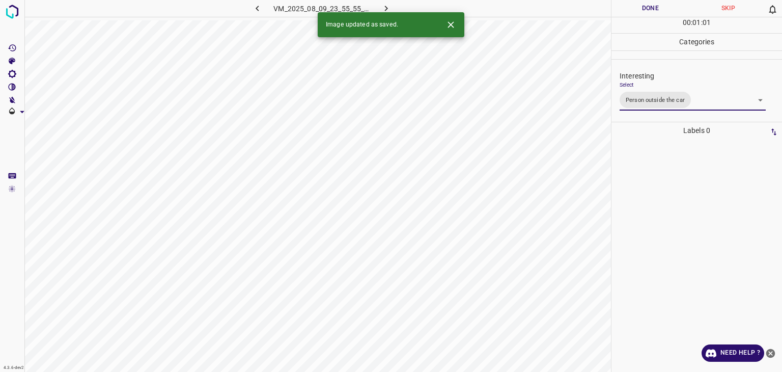
click at [654, 16] on div at bounding box center [391, 186] width 782 height 372
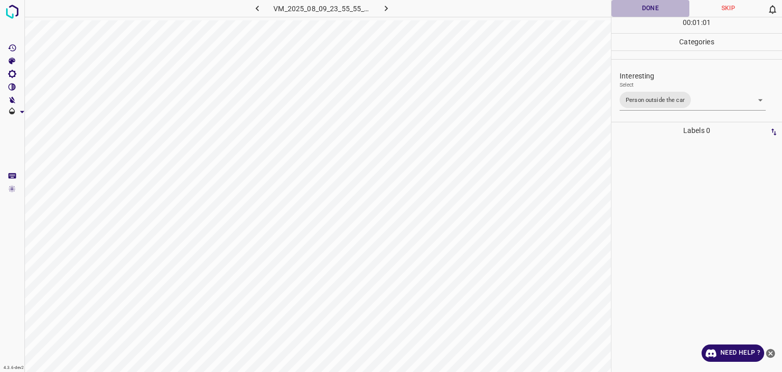
click at [654, 15] on button "Done" at bounding box center [651, 8] width 78 height 17
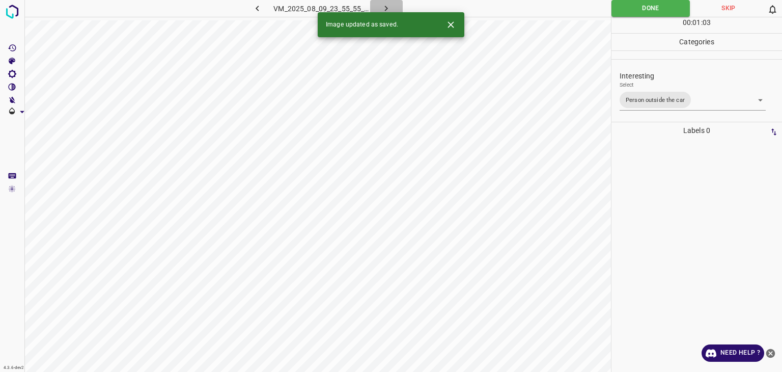
click at [394, 5] on button "button" at bounding box center [386, 8] width 33 height 17
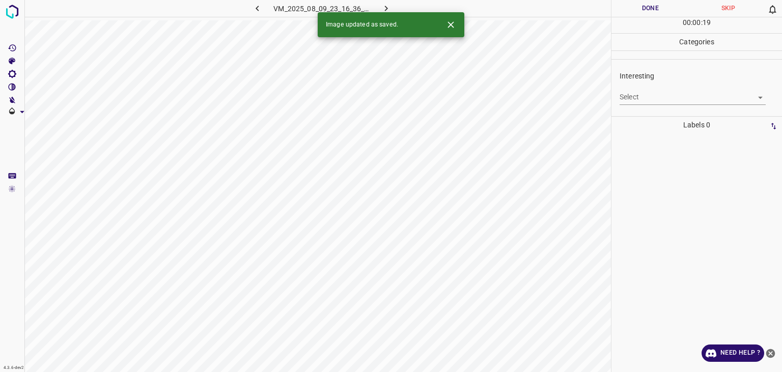
click at [652, 96] on body "4.3.6-dev2 VM_2025_08_09_23_16_36_140_05.gif Done Skip 0 00 : 00 : 19 Categorie…" at bounding box center [391, 186] width 782 height 372
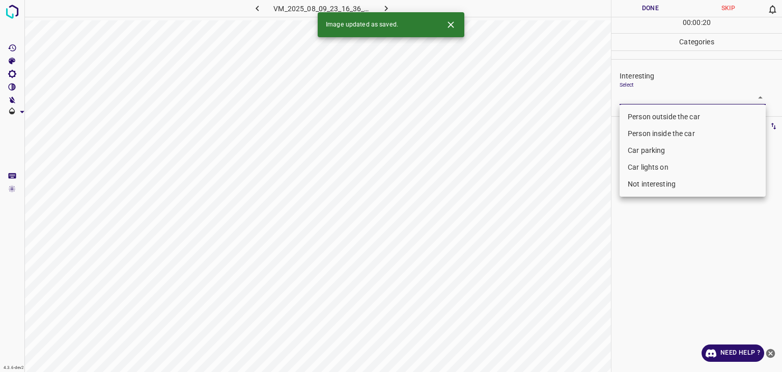
click at [648, 118] on li "Person outside the car" at bounding box center [693, 117] width 146 height 17
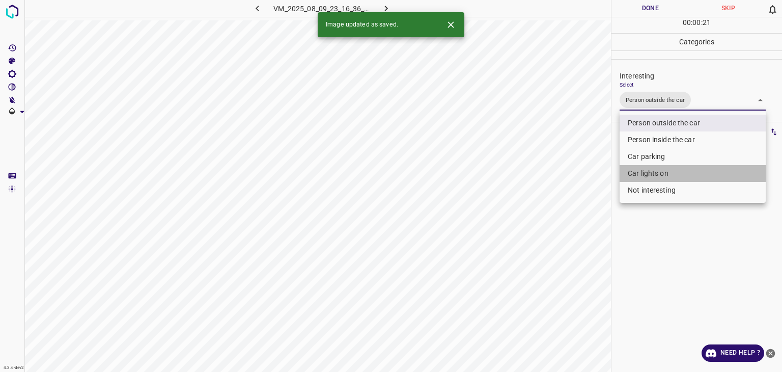
click at [658, 165] on li "Car lights on" at bounding box center [693, 173] width 146 height 17
type input "Person outside the car,Car lights on"
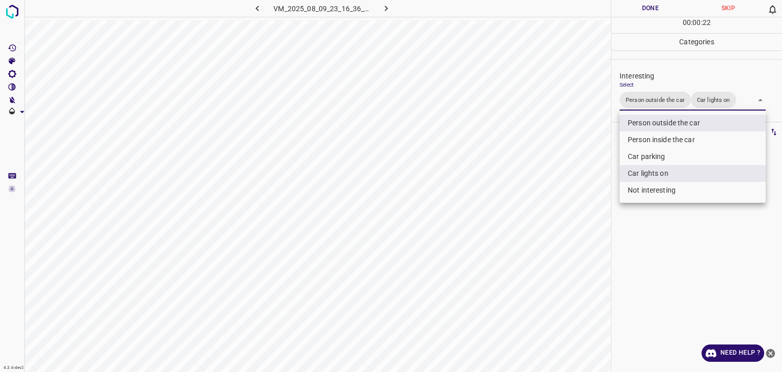
click at [625, 15] on div at bounding box center [391, 186] width 782 height 372
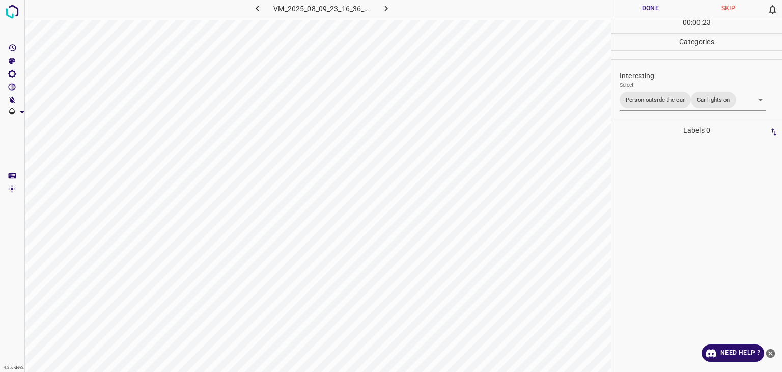
click at [625, 15] on div at bounding box center [391, 186] width 782 height 372
click at [626, 15] on button "Done" at bounding box center [651, 8] width 78 height 17
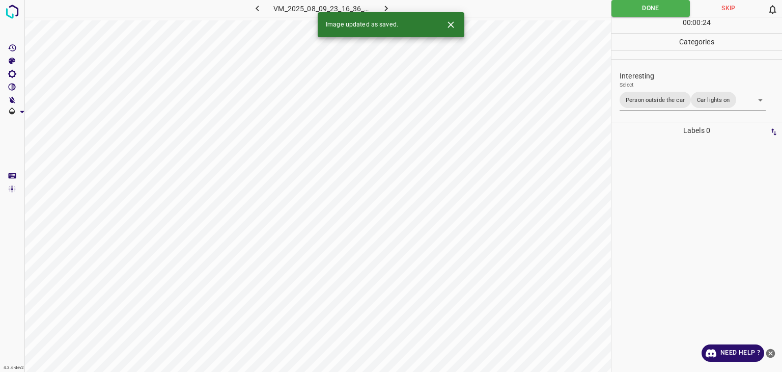
click at [386, 11] on icon "button" at bounding box center [386, 9] width 3 height 6
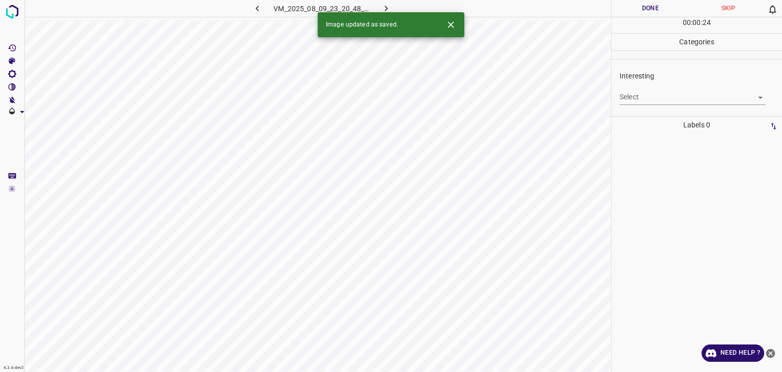
click at [658, 100] on body "4.3.6-dev2 VM_2025_08_09_23_20_48_939_03.gif Done Skip 0 00 : 00 : 24 Categorie…" at bounding box center [391, 186] width 782 height 372
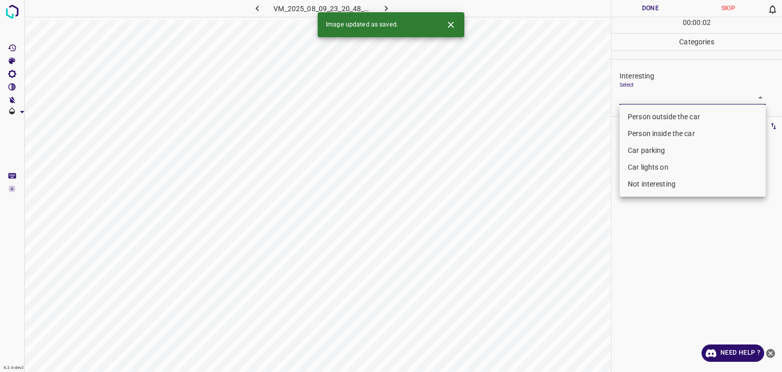
click at [662, 113] on li "Person outside the car" at bounding box center [693, 117] width 146 height 17
type input "Person outside the car"
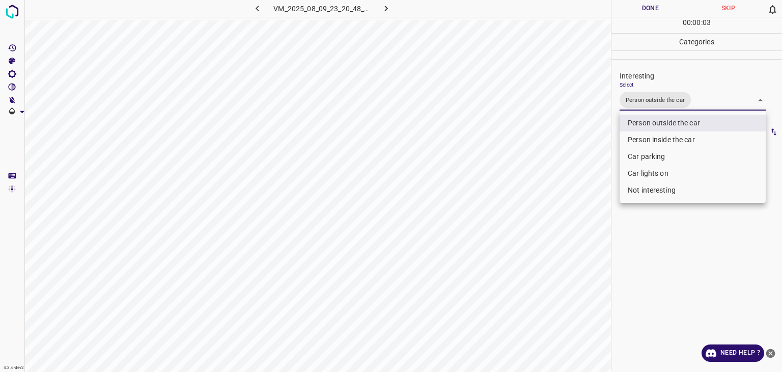
click at [664, 9] on div at bounding box center [391, 186] width 782 height 372
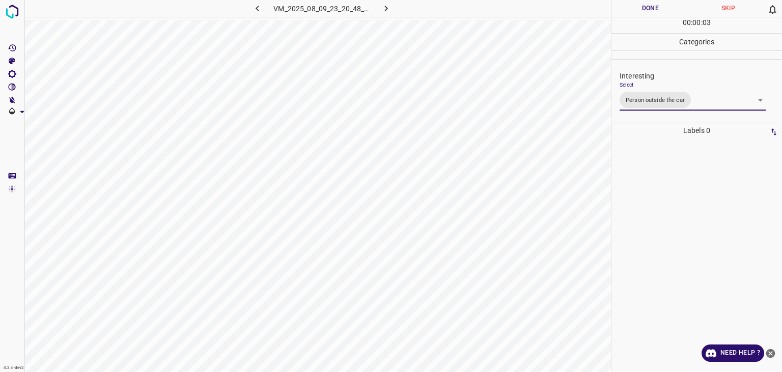
click at [664, 9] on div at bounding box center [391, 186] width 782 height 372
click at [664, 9] on button "Done" at bounding box center [651, 8] width 78 height 17
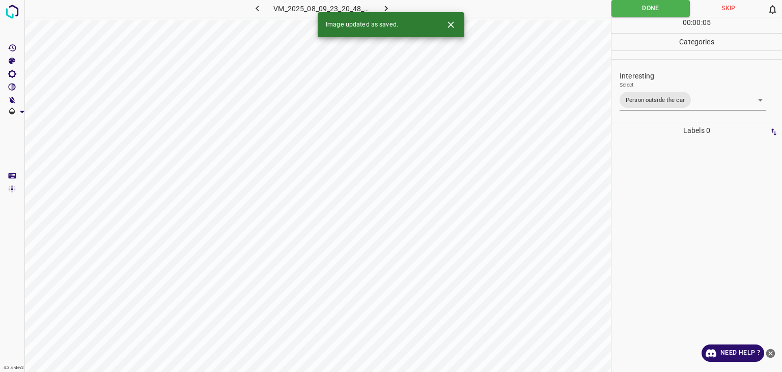
click at [386, 9] on icon "button" at bounding box center [386, 8] width 11 height 11
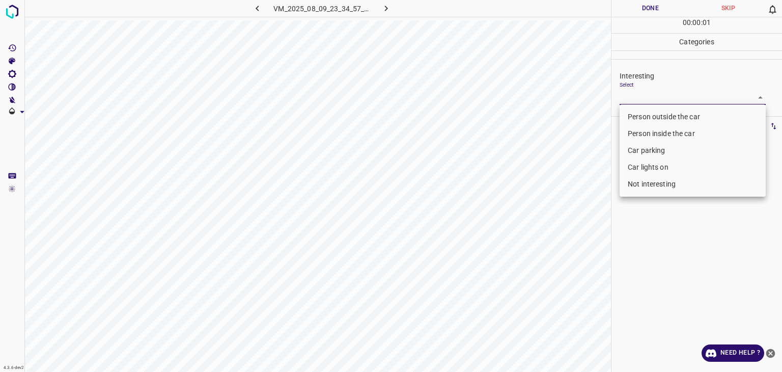
click at [685, 102] on body "4.3.6-dev2 VM_2025_08_09_23_34_57_168_03.gif Done Skip 0 00 : 00 : 01 Categorie…" at bounding box center [391, 186] width 782 height 372
click at [666, 153] on li "Car parking" at bounding box center [693, 150] width 146 height 17
type input "Car parking"
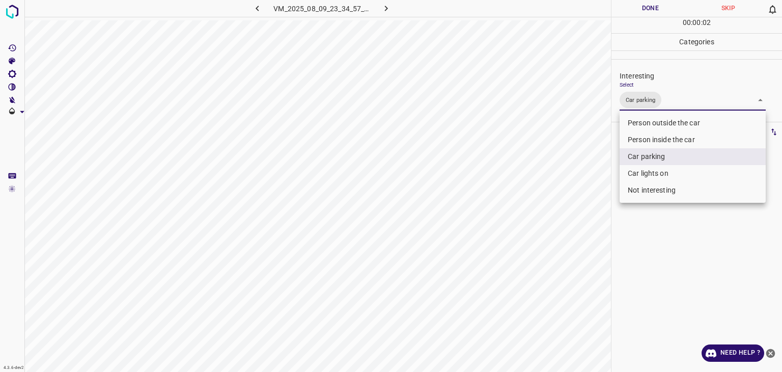
click at [649, 9] on div at bounding box center [391, 186] width 782 height 372
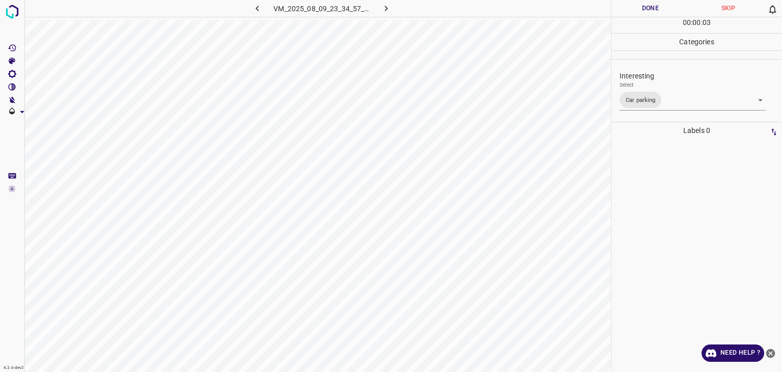
click at [649, 9] on div at bounding box center [391, 186] width 782 height 372
click at [649, 9] on button "Done" at bounding box center [651, 8] width 78 height 17
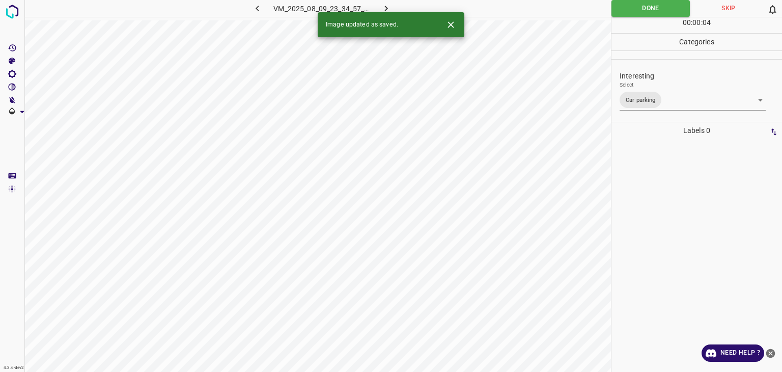
click at [397, 14] on div "Image updated as saved." at bounding box center [391, 24] width 147 height 25
click at [399, 12] on div "4.3.6-dev2 VM_2025_08_09_23_34_57_168_03.gif Done Skip 0 00 : 00 : 06 Categorie…" at bounding box center [391, 186] width 782 height 372
click at [391, 6] on icon "button" at bounding box center [386, 8] width 11 height 11
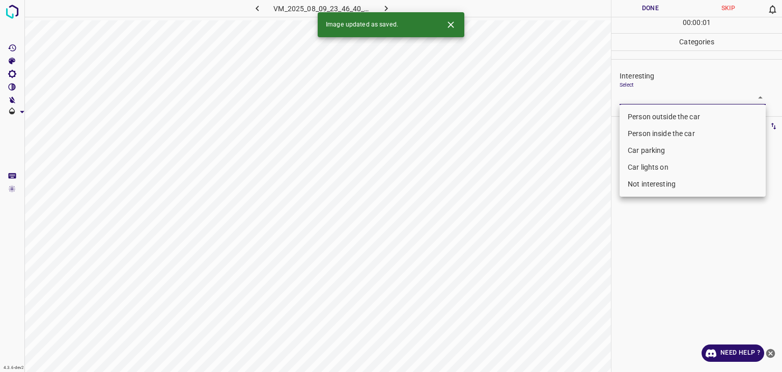
click at [634, 98] on body "4.3.6-dev2 VM_2025_08_09_23_46_40_934_03.gif Done Skip 0 00 : 00 : 01 Categorie…" at bounding box center [391, 186] width 782 height 372
click at [636, 117] on li "Person outside the car" at bounding box center [693, 117] width 146 height 17
type input "Person outside the car"
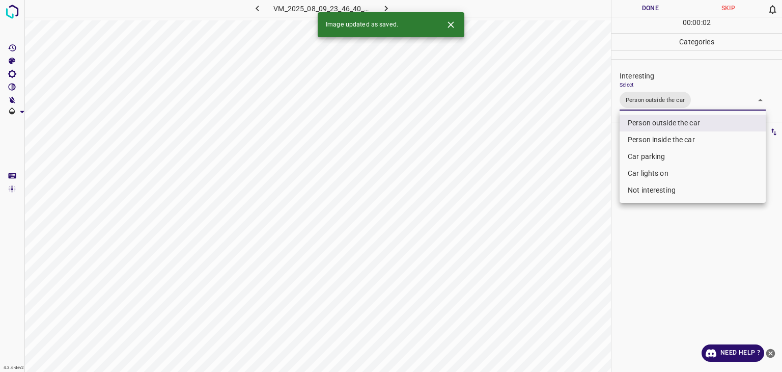
click at [644, 14] on div at bounding box center [391, 186] width 782 height 372
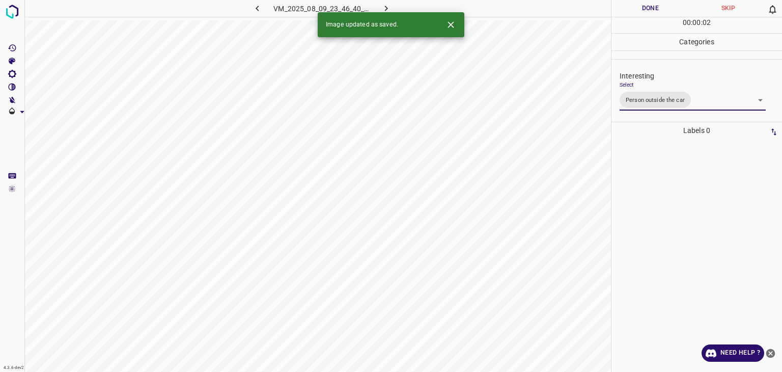
click at [639, 9] on button "Done" at bounding box center [651, 8] width 78 height 17
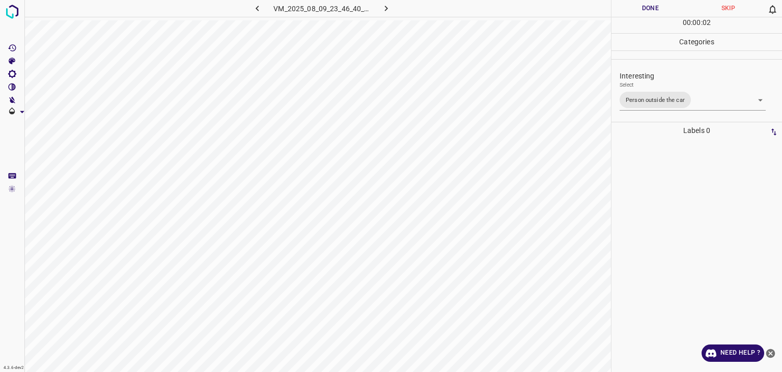
click at [639, 9] on button "Done" at bounding box center [651, 8] width 78 height 17
click at [654, 96] on body "4.3.6-dev2 VM_2025_08_09_23_46_40_934_03.gif Done Skip 0 00 : 00 : 24 Categorie…" at bounding box center [391, 186] width 782 height 372
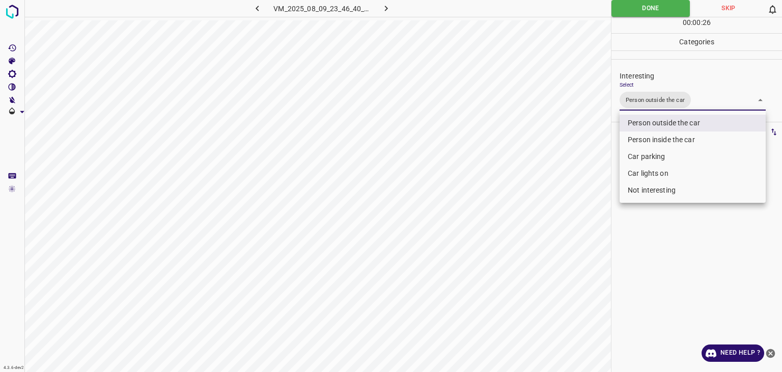
click at [385, 7] on div at bounding box center [391, 186] width 782 height 372
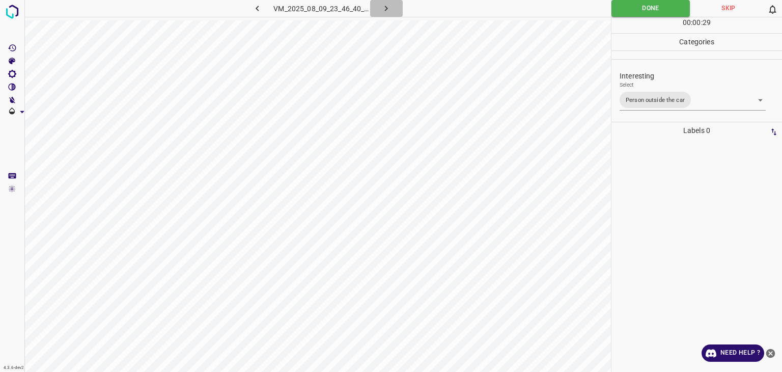
click at [382, 5] on icon "button" at bounding box center [386, 8] width 11 height 11
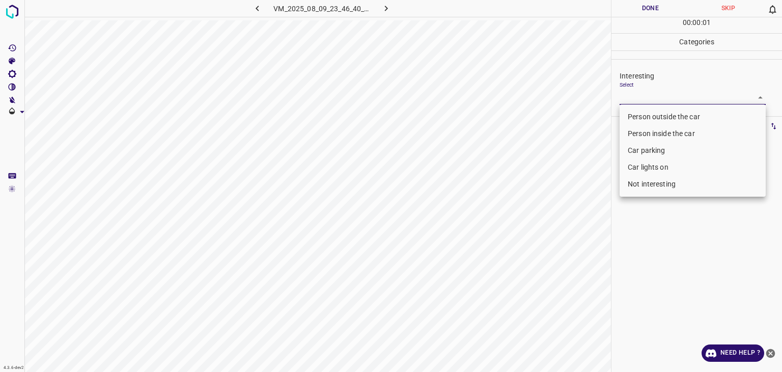
click at [630, 96] on body "4.3.6-dev2 VM_2025_08_09_23_46_40_934_01.gif Done Skip 0 00 : 00 : 01 Categorie…" at bounding box center [391, 186] width 782 height 372
click at [644, 164] on li "Car lights on" at bounding box center [693, 167] width 146 height 17
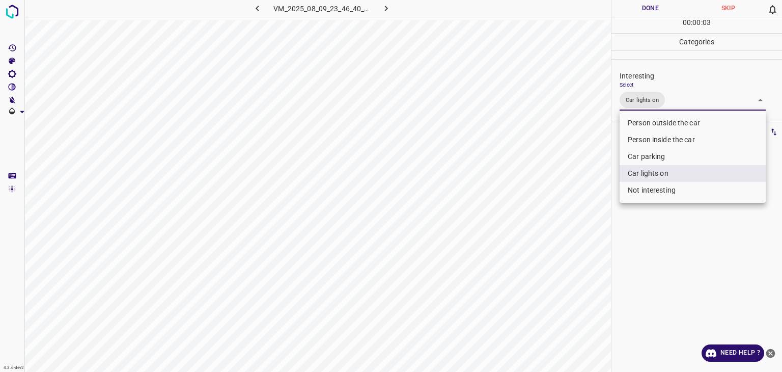
click at [644, 104] on div at bounding box center [391, 186] width 782 height 372
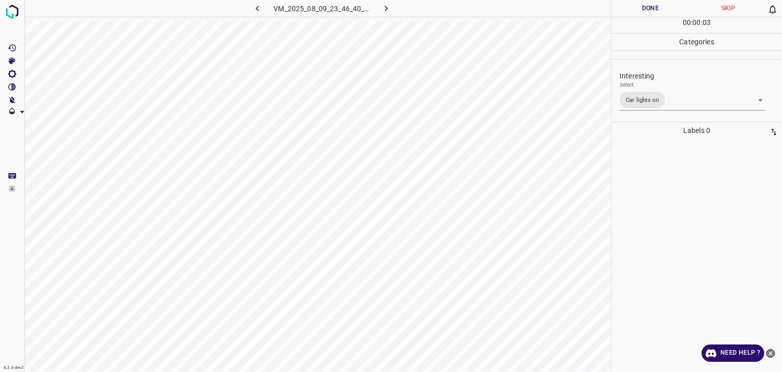
click at [643, 119] on ul "Interesting Select Car lights on Car lights on" at bounding box center [697, 91] width 171 height 62
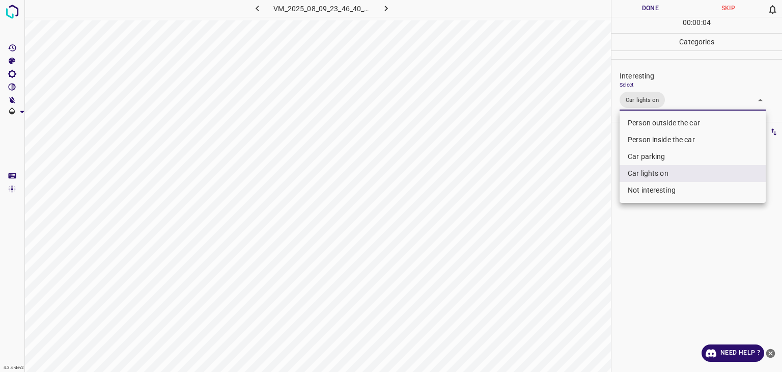
click at [685, 102] on body "4.3.6-dev2 VM_2025_08_09_23_46_40_934_01.gif Done Skip 0 00 : 00 : 04 Categorie…" at bounding box center [391, 186] width 782 height 372
click at [669, 126] on li "Person outside the car" at bounding box center [693, 123] width 146 height 17
type input "Car lights on,Person outside the car"
click at [631, 13] on div at bounding box center [391, 186] width 782 height 372
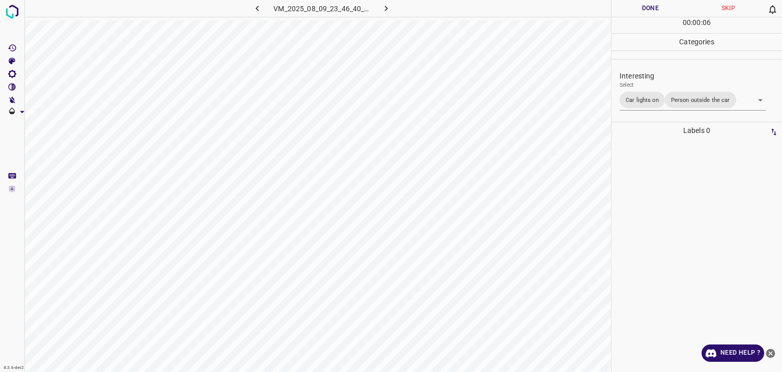
click at [626, 10] on button "Done" at bounding box center [651, 8] width 78 height 17
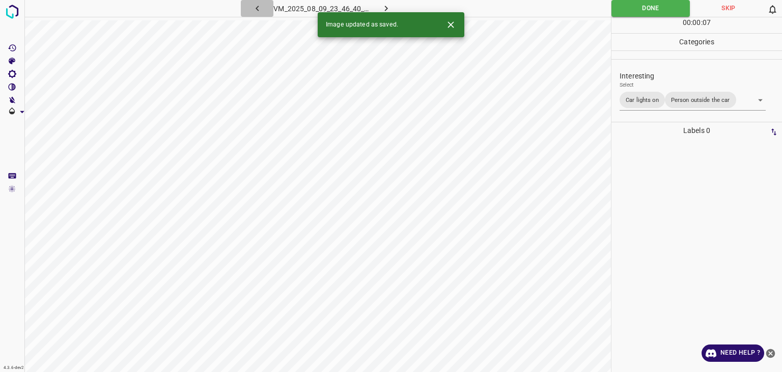
click at [261, 10] on icon "button" at bounding box center [257, 8] width 11 height 11
click at [388, 1] on button "button" at bounding box center [386, 8] width 33 height 17
click at [393, 6] on button "button" at bounding box center [386, 8] width 33 height 17
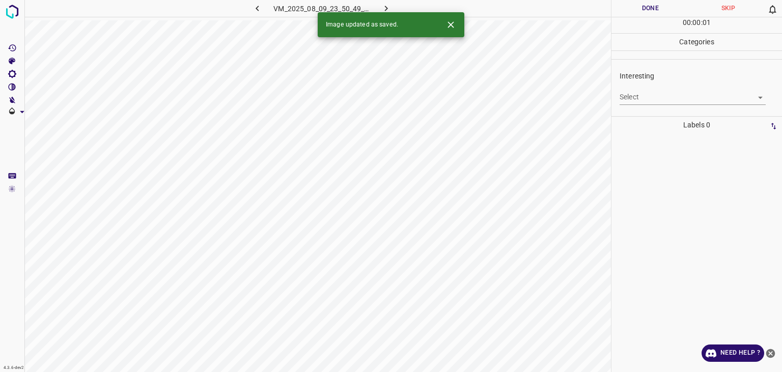
click at [652, 100] on body "4.3.6-dev2 VM_2025_08_09_23_50_49_723_12.gif Done Skip 0 00 : 00 : 01 Categorie…" at bounding box center [391, 186] width 782 height 372
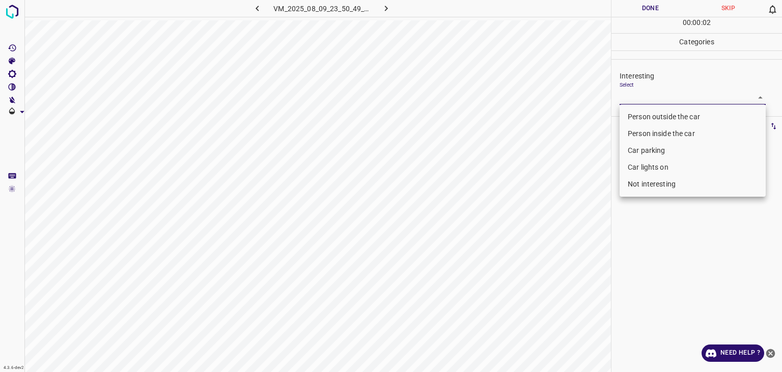
click at [643, 166] on li "Car lights on" at bounding box center [693, 167] width 146 height 17
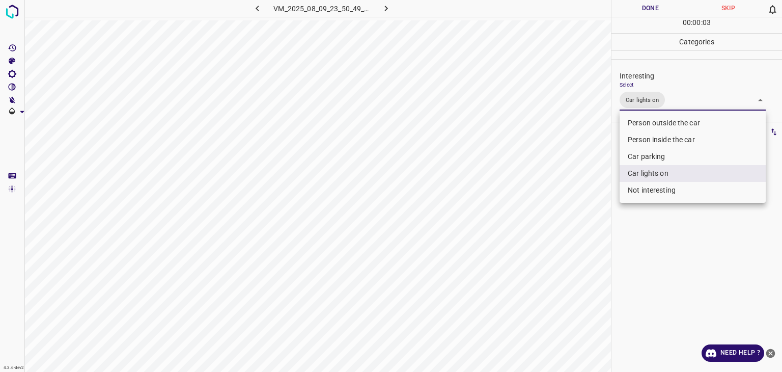
click at [636, 112] on ul "Person outside the car Person inside the car Car parking Car lights on Not inte…" at bounding box center [693, 157] width 146 height 92
click at [640, 118] on li "Person outside the car" at bounding box center [693, 123] width 146 height 17
type input "Car lights on,Person outside the car"
click at [648, 12] on div at bounding box center [391, 186] width 782 height 372
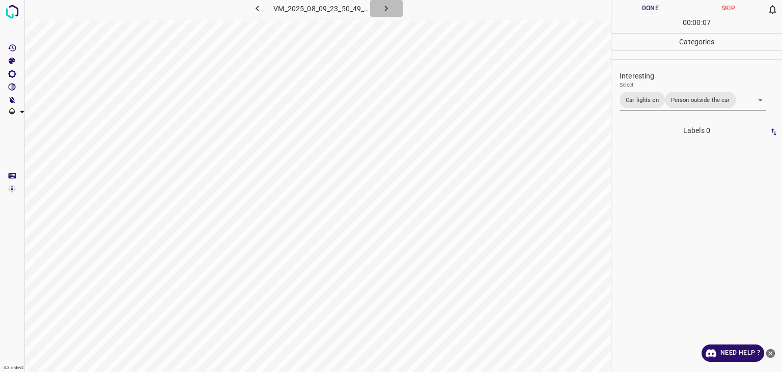
click at [390, 12] on icon "button" at bounding box center [386, 8] width 11 height 11
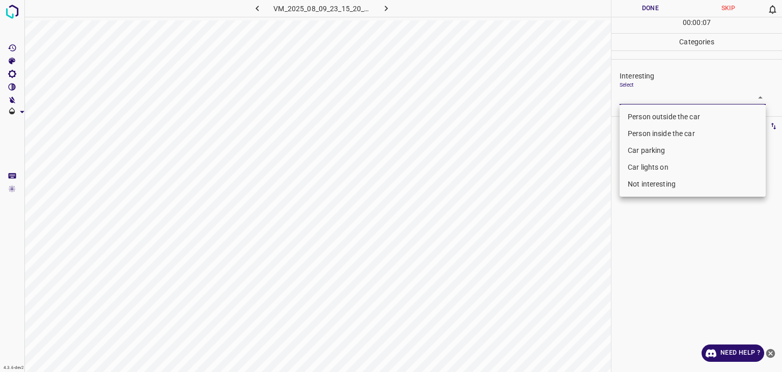
click at [634, 96] on body "4.3.6-dev2 VM_2025_08_09_23_15_20_317_11.gif Done Skip 0 00 : 00 : 07 Categorie…" at bounding box center [391, 186] width 782 height 372
click at [643, 137] on li "Person inside the car" at bounding box center [693, 133] width 146 height 17
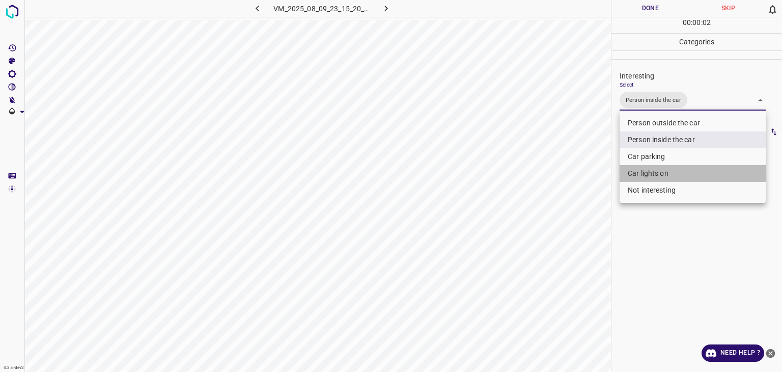
click at [644, 167] on li "Car lights on" at bounding box center [693, 173] width 146 height 17
type input "Person inside the car,Car lights on"
click at [638, 7] on div at bounding box center [391, 186] width 782 height 372
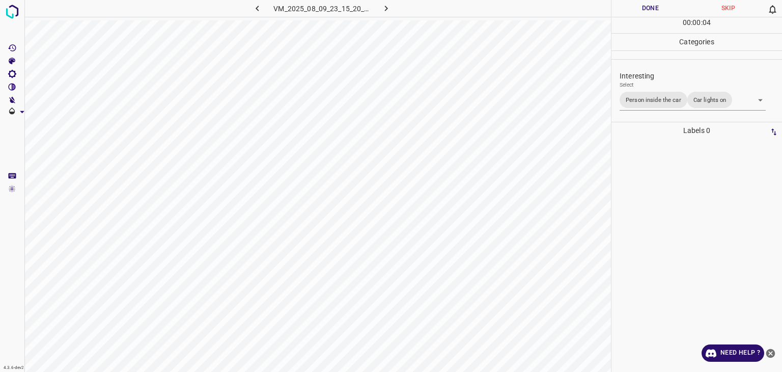
click at [638, 7] on button "Done" at bounding box center [651, 8] width 78 height 17
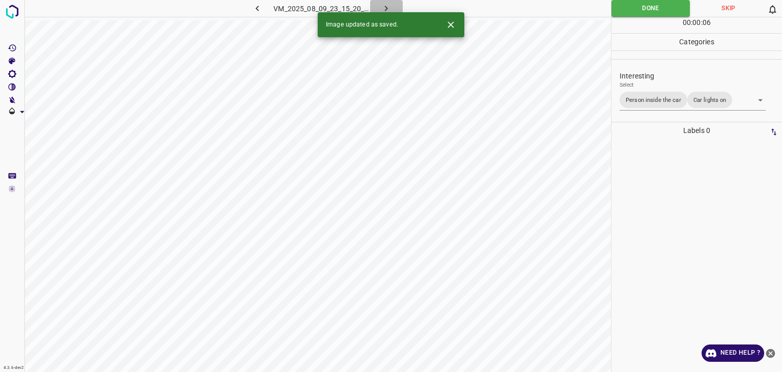
click at [374, 7] on button "button" at bounding box center [386, 8] width 33 height 17
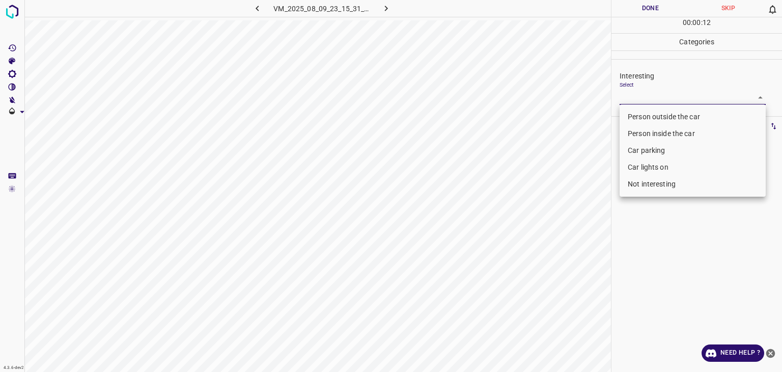
click at [711, 94] on body "4.3.6-dev2 VM_2025_08_09_23_15_31_529_10.gif Done Skip 0 00 : 00 : 12 Categorie…" at bounding box center [391, 186] width 782 height 372
click at [701, 113] on li "Person outside the car" at bounding box center [693, 117] width 146 height 17
type input "Person outside the car"
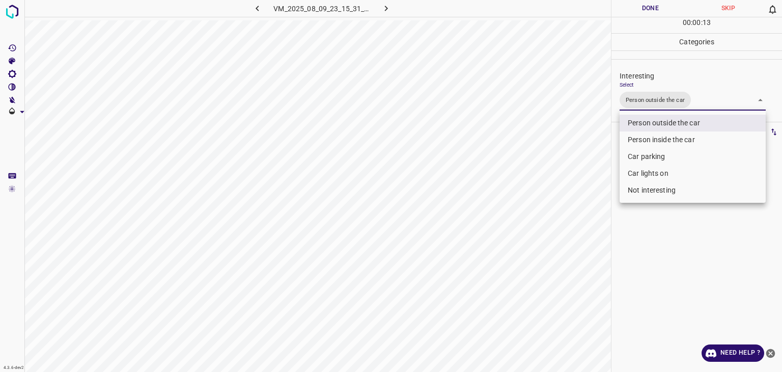
click at [646, 7] on div at bounding box center [391, 186] width 782 height 372
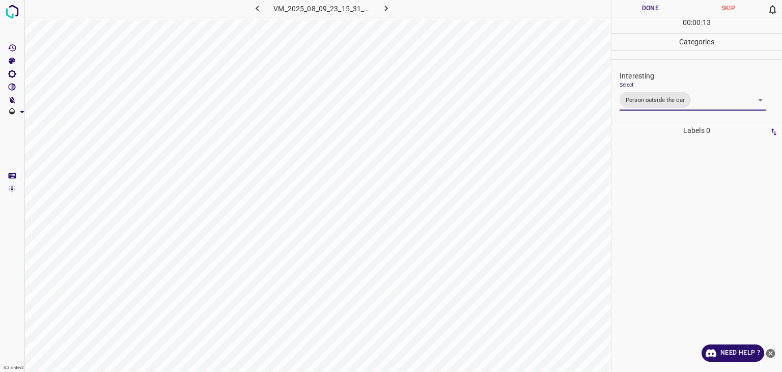
click at [646, 7] on div at bounding box center [391, 186] width 782 height 372
click at [646, 7] on button "Done" at bounding box center [651, 8] width 78 height 17
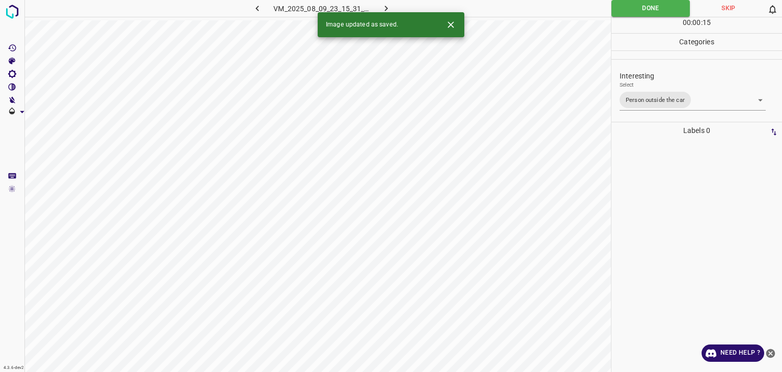
click at [390, 11] on icon "button" at bounding box center [386, 8] width 11 height 11
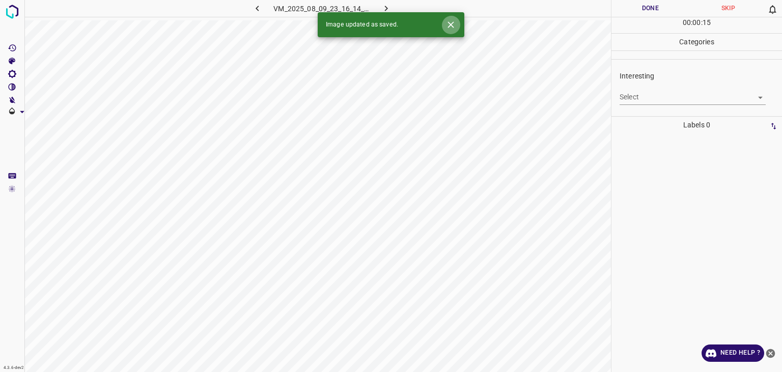
click at [454, 27] on icon "Close" at bounding box center [451, 24] width 6 height 6
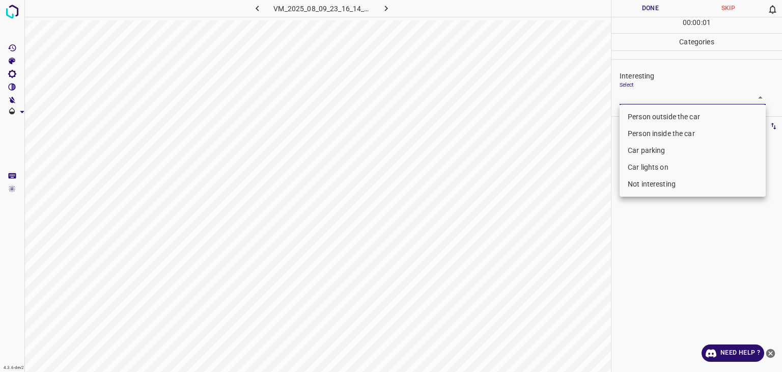
click at [624, 96] on body "4.3.6-dev2 VM_2025_08_09_23_16_14_073_00.gif Done Skip 0 00 : 00 : 01 Categorie…" at bounding box center [391, 186] width 782 height 372
click at [630, 106] on ul "Person outside the car Person inside the car Car parking Car lights on Not inte…" at bounding box center [693, 150] width 146 height 92
click at [630, 112] on li "Person outside the car" at bounding box center [693, 117] width 146 height 17
type input "Person outside the car"
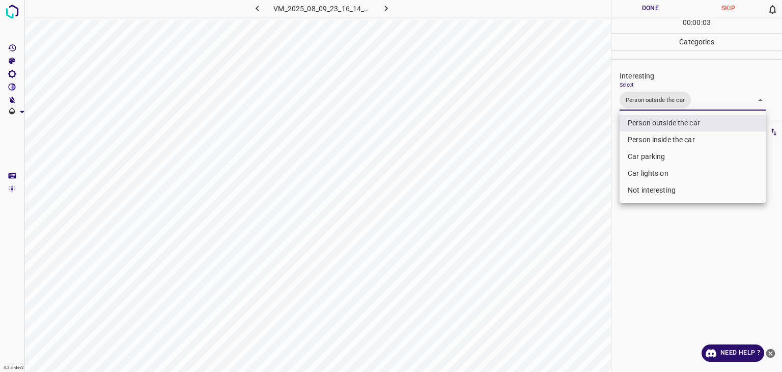
click at [622, 9] on div at bounding box center [391, 186] width 782 height 372
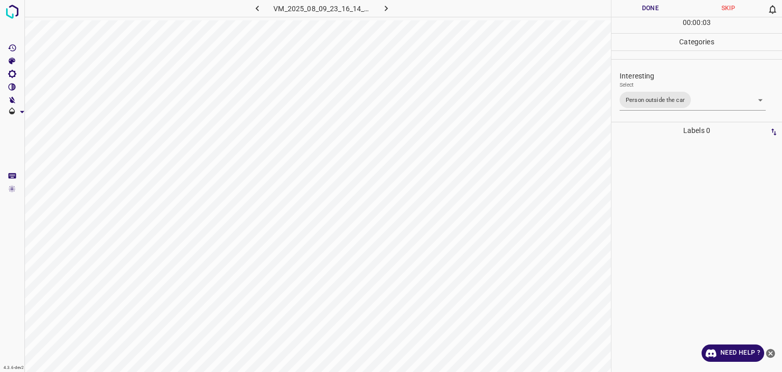
click at [622, 9] on div "Person outside the car Person inside the car Car parking Car lights on Not inte…" at bounding box center [391, 186] width 782 height 372
click at [622, 9] on button "Done" at bounding box center [651, 8] width 78 height 17
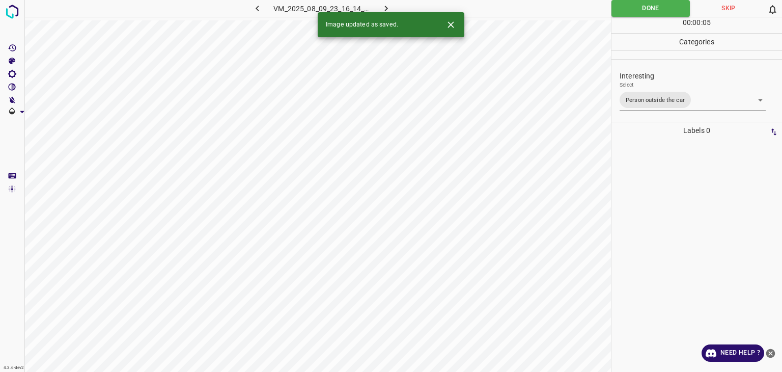
click at [390, 8] on icon "button" at bounding box center [386, 8] width 11 height 11
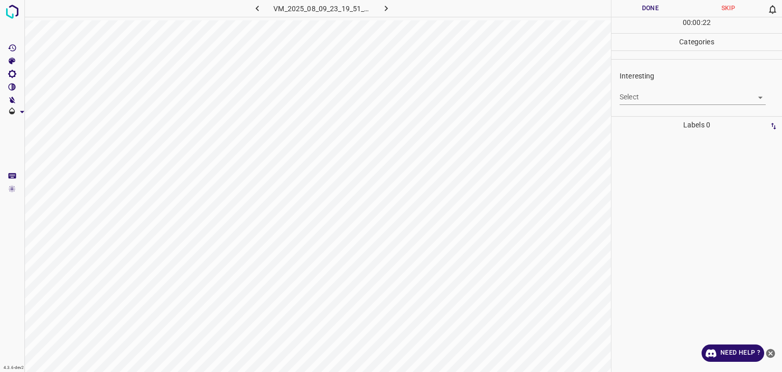
click at [652, 86] on div "Select ​" at bounding box center [693, 93] width 146 height 23
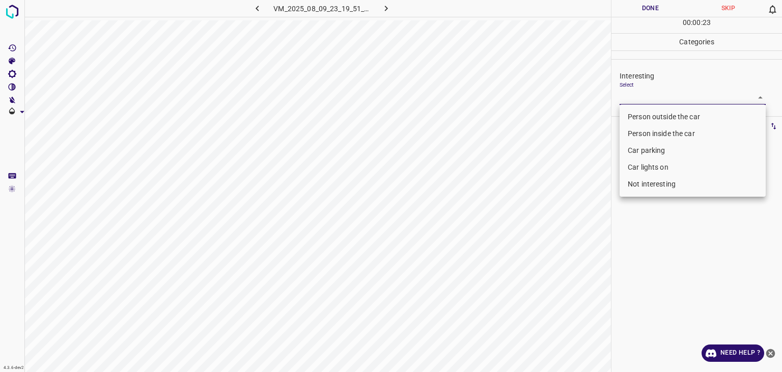
click at [650, 91] on body "4.3.6-dev2 VM_2025_08_09_23_19_51_506_06.gif Done Skip 0 00 : 00 : 23 Categorie…" at bounding box center [391, 186] width 782 height 372
click at [648, 115] on li "Person outside the car" at bounding box center [693, 117] width 146 height 17
type input "Person outside the car"
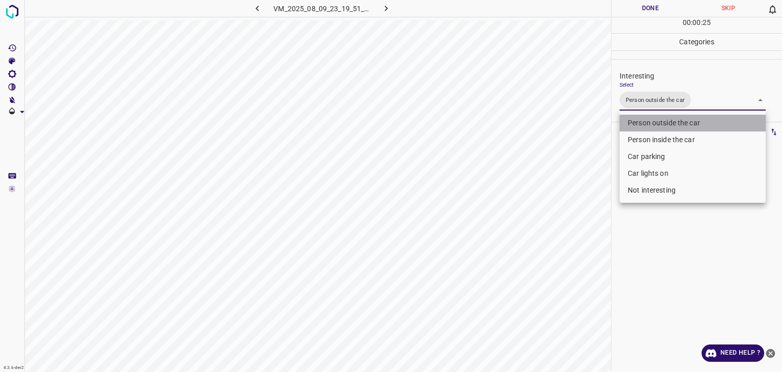
click at [642, 121] on li "Person outside the car" at bounding box center [693, 123] width 146 height 17
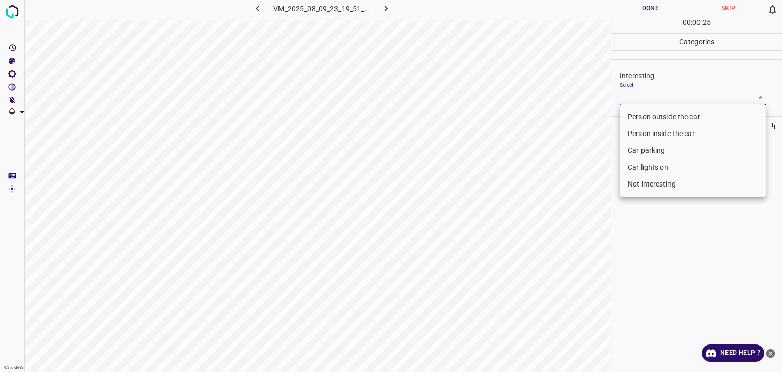
click at [645, 186] on li "Not interesting" at bounding box center [693, 184] width 146 height 17
type input "Not interesting"
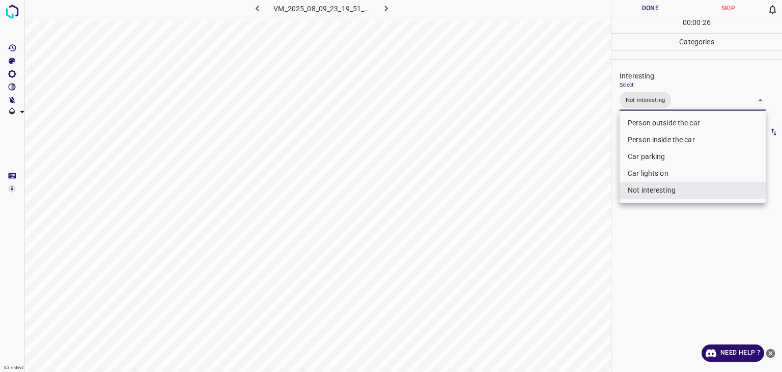
click at [627, 10] on div at bounding box center [391, 186] width 782 height 372
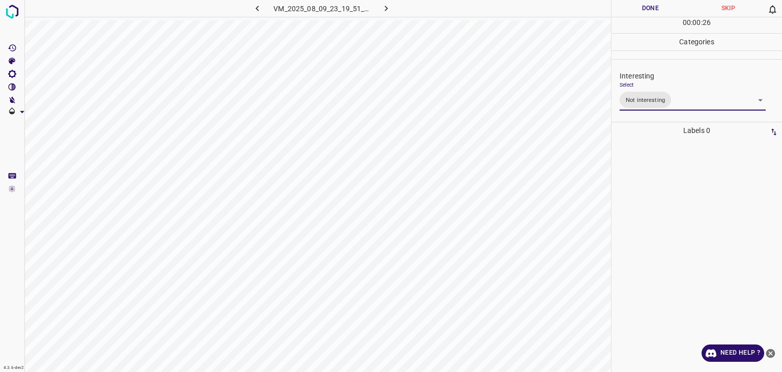
click at [627, 10] on div "Person outside the car Person inside the car Car parking Car lights on Not inte…" at bounding box center [391, 186] width 782 height 372
click at [627, 10] on button "Done" at bounding box center [651, 8] width 78 height 17
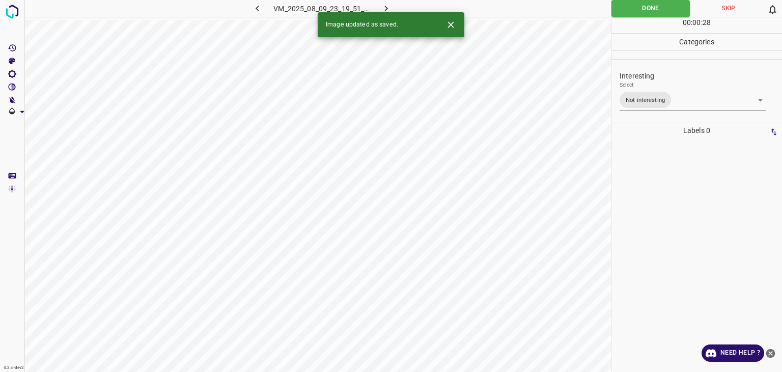
click at [383, 11] on div "4.3.6-dev2 VM_2025_08_09_23_19_51_506_06.gif Done Skip 0 00 : 00 : 28 Categorie…" at bounding box center [391, 186] width 782 height 372
click at [385, 5] on icon "button" at bounding box center [386, 8] width 11 height 11
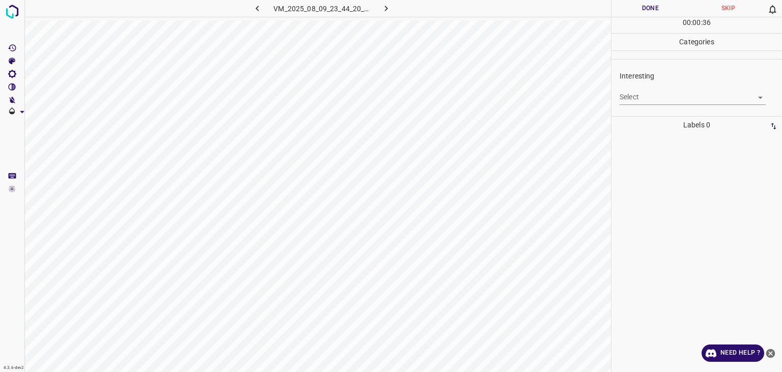
click at [652, 98] on body "4.3.6-dev2 VM_2025_08_09_23_44_20_844_11.gif Done Skip 0 00 : 00 : 36 Categorie…" at bounding box center [391, 186] width 782 height 372
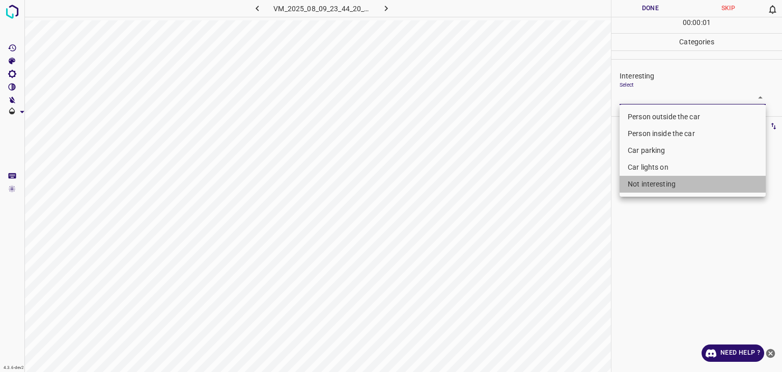
click at [628, 192] on li "Not interesting" at bounding box center [693, 184] width 146 height 17
type input "Not interesting"
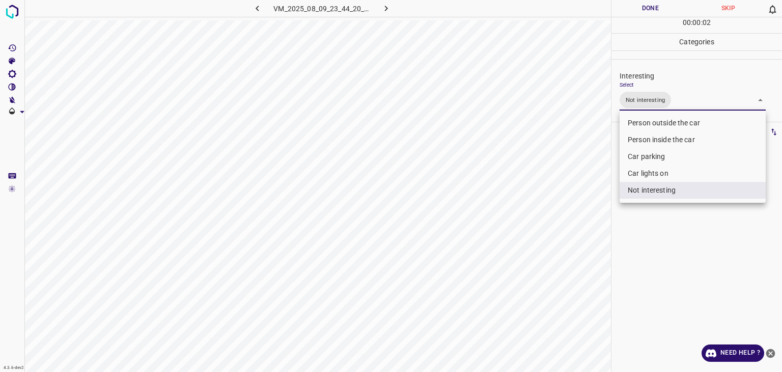
click at [644, 7] on div at bounding box center [391, 186] width 782 height 372
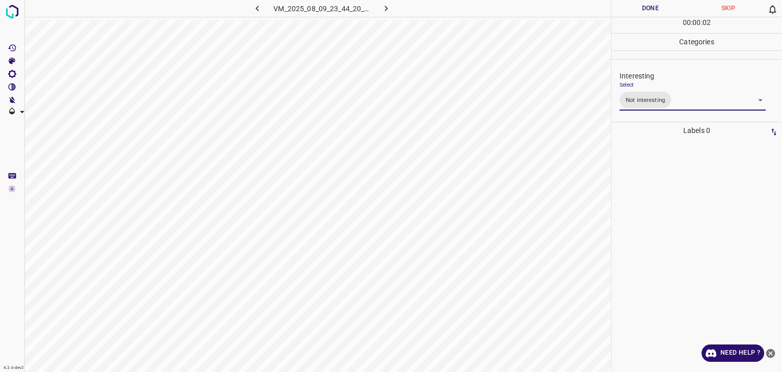
click at [644, 7] on div at bounding box center [391, 186] width 782 height 372
click at [644, 7] on button "Done" at bounding box center [651, 8] width 78 height 17
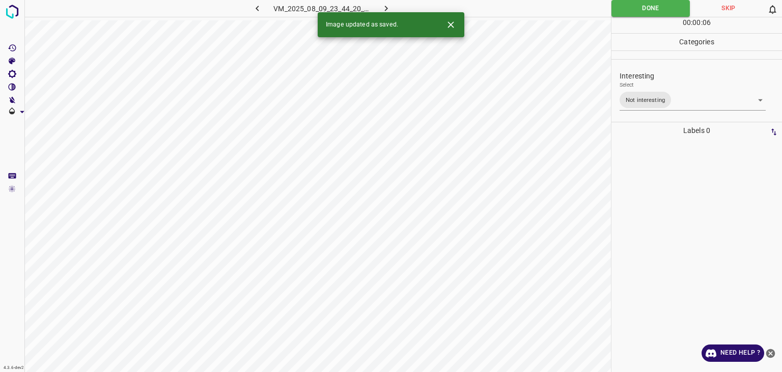
click at [387, 8] on icon "button" at bounding box center [386, 9] width 3 height 6
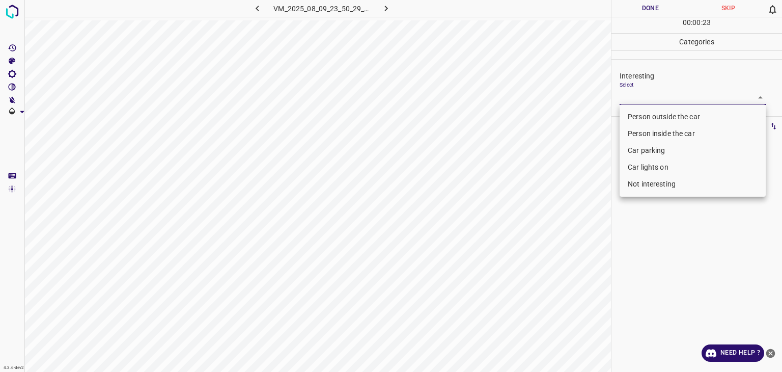
click at [671, 103] on body "4.3.6-dev2 VM_2025_08_09_23_50_29_346_03.gif Done Skip 0 00 : 00 : 23 Categorie…" at bounding box center [391, 186] width 782 height 372
click at [666, 120] on li "Person outside the car" at bounding box center [693, 117] width 146 height 17
type input "Person outside the car"
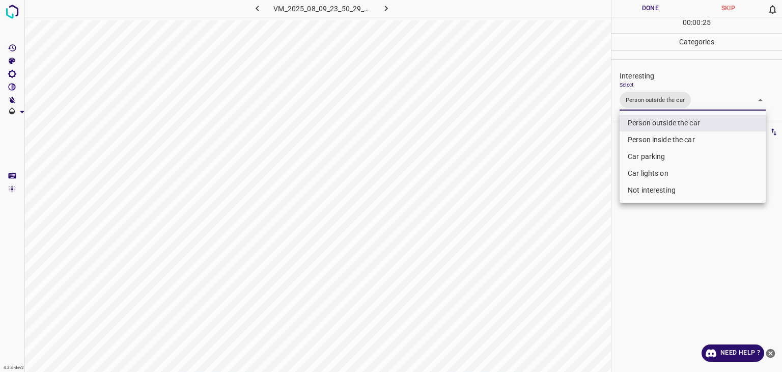
click at [642, 13] on div at bounding box center [391, 186] width 782 height 372
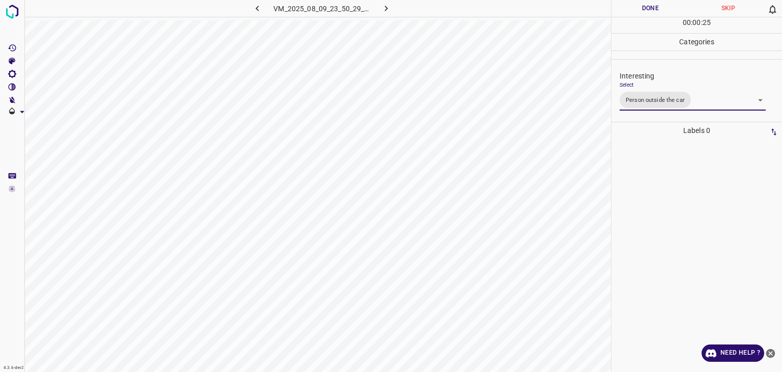
click at [642, 13] on div at bounding box center [391, 186] width 782 height 372
click at [642, 13] on button "Done" at bounding box center [651, 8] width 78 height 17
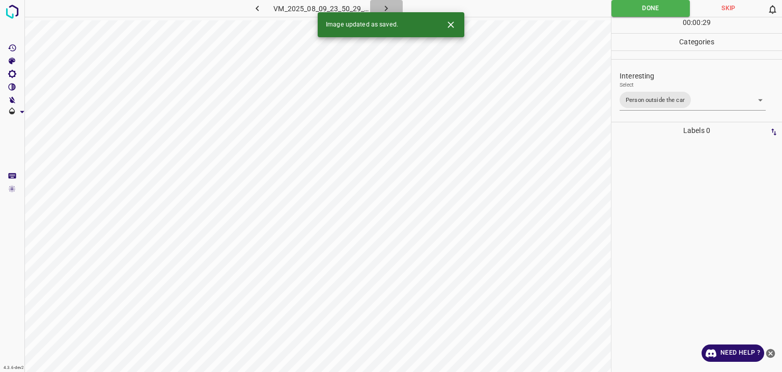
click at [387, 7] on icon "button" at bounding box center [386, 9] width 3 height 6
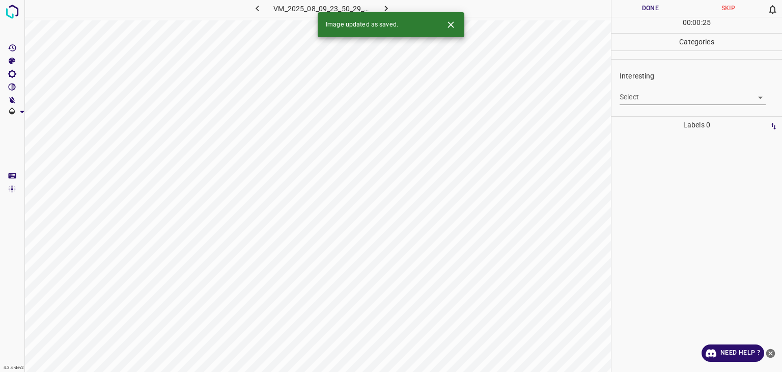
click at [649, 100] on body "4.3.6-dev2 VM_2025_08_09_23_50_29_346_04.gif Done Skip 0 00 : 00 : 25 Categorie…" at bounding box center [391, 186] width 782 height 372
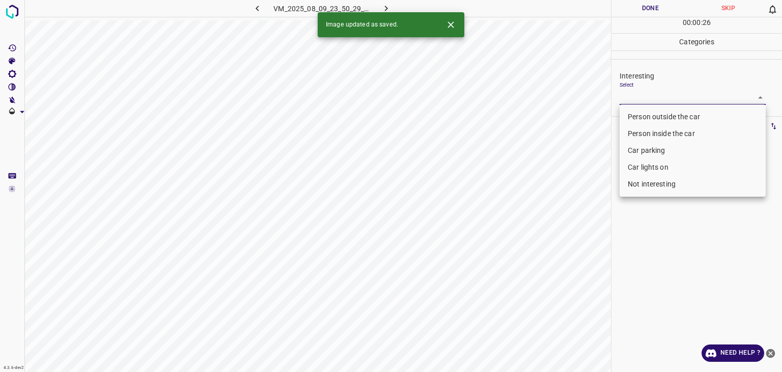
click at [649, 119] on li "Person outside the car" at bounding box center [693, 117] width 146 height 17
type input "Person outside the car"
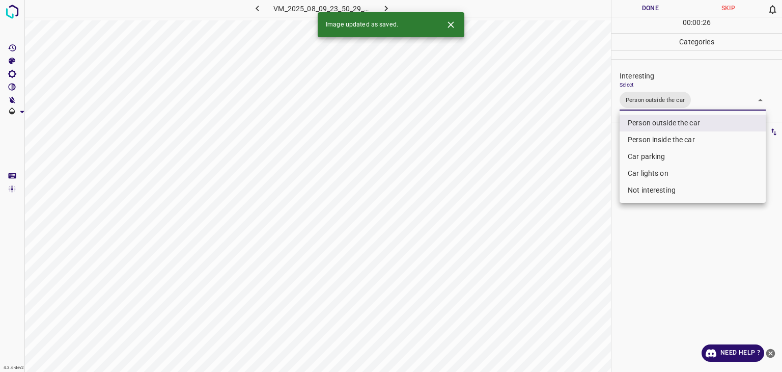
click at [625, 9] on div at bounding box center [391, 186] width 782 height 372
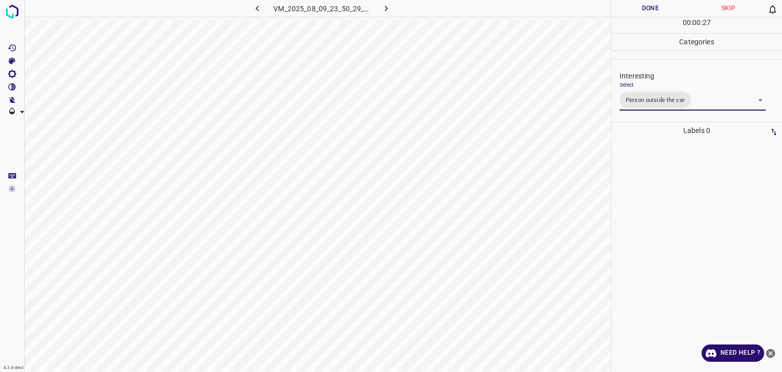
click at [625, 9] on div "Person outside the car Person inside the car Car parking Car lights on Not inte…" at bounding box center [391, 186] width 782 height 372
click at [625, 9] on button "Done" at bounding box center [651, 8] width 78 height 17
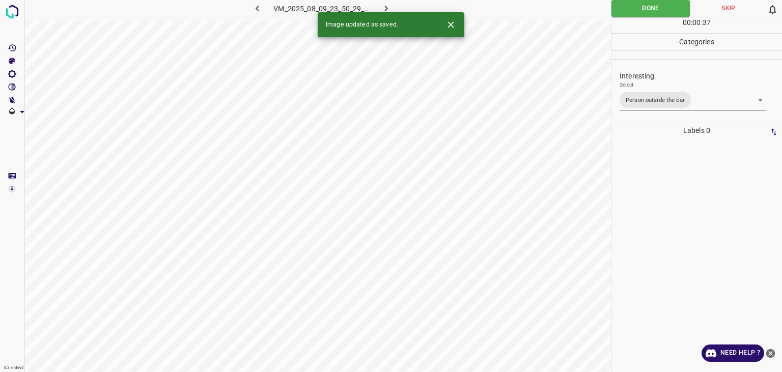
click at [391, 7] on icon "button" at bounding box center [386, 8] width 11 height 11
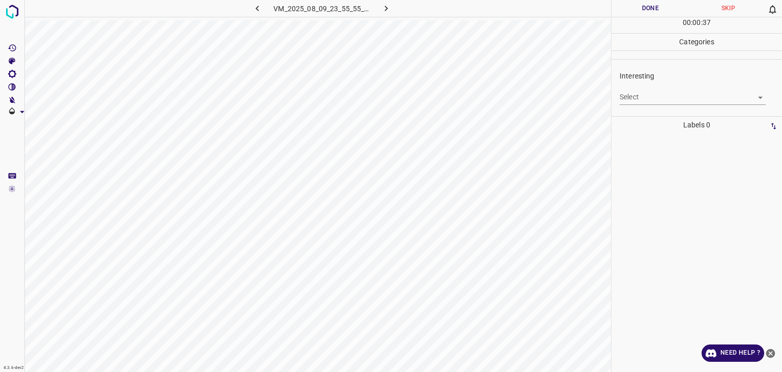
click at [615, 98] on div "Interesting Select ​" at bounding box center [697, 88] width 171 height 48
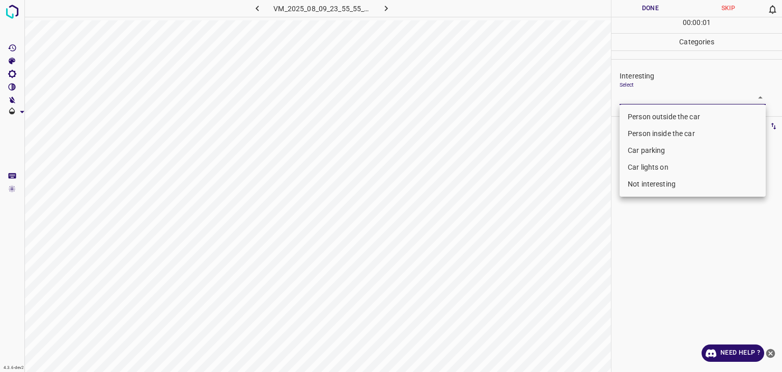
click at [629, 97] on body "4.3.6-dev2 VM_2025_08_09_23_55_55_567_09.gif Done Skip 0 00 : 00 : 01 Categorie…" at bounding box center [391, 186] width 782 height 372
click at [634, 115] on li "Person outside the car" at bounding box center [693, 117] width 146 height 17
type input "Person outside the car"
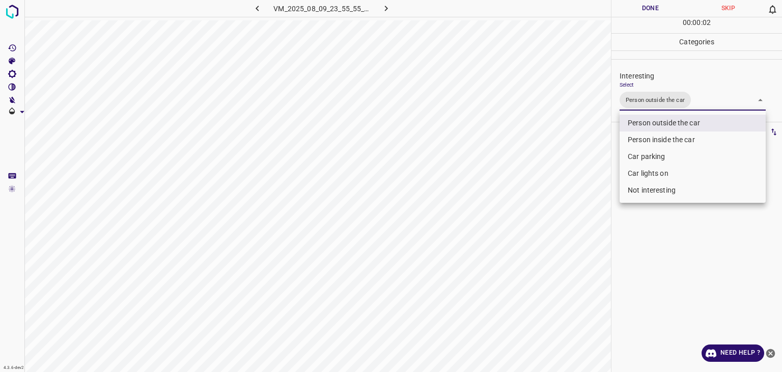
click at [646, 13] on div at bounding box center [391, 186] width 782 height 372
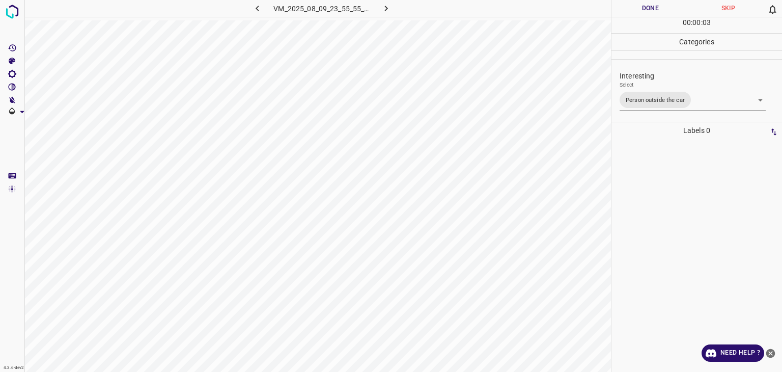
click at [647, 12] on button "Done" at bounding box center [651, 8] width 78 height 17
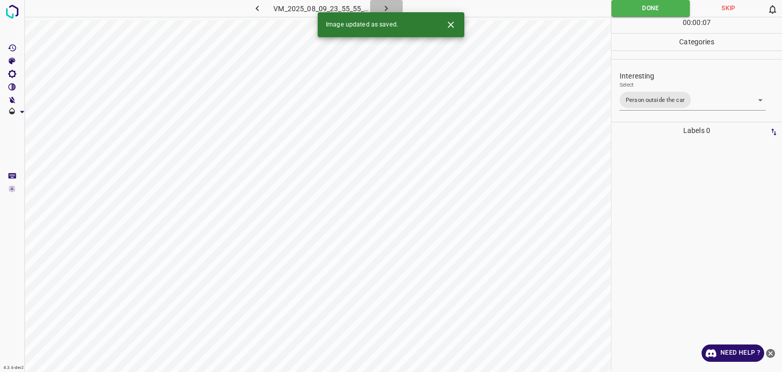
click at [387, 10] on icon "button" at bounding box center [386, 8] width 11 height 11
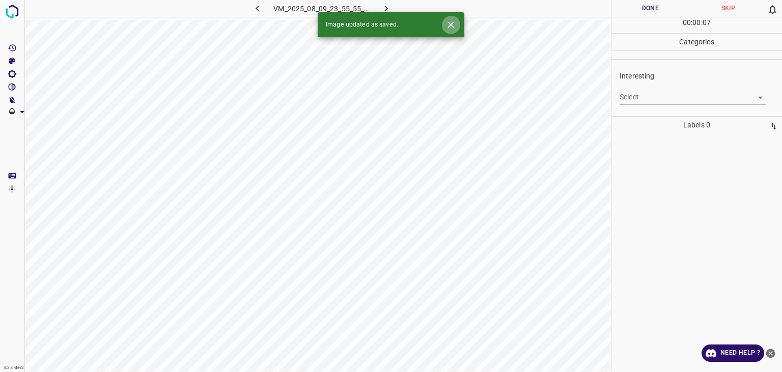
click at [455, 26] on icon "Close" at bounding box center [451, 24] width 11 height 11
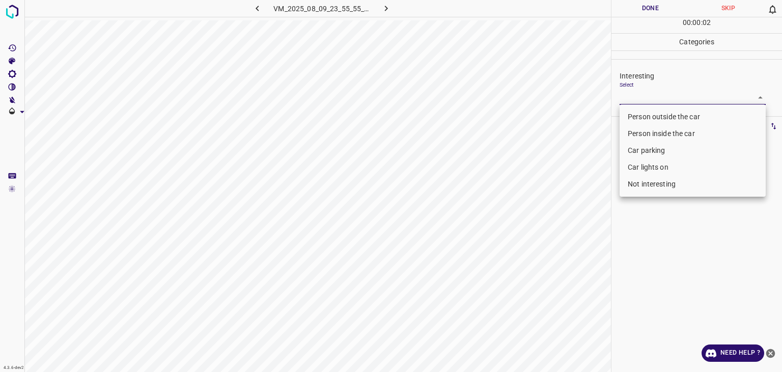
click at [686, 89] on body "4.3.6-dev2 VM_2025_08_09_23_55_55_567_05.gif Done Skip 0 00 : 00 : 02 Categorie…" at bounding box center [391, 186] width 782 height 372
click at [679, 107] on ul "Person outside the car Person inside the car Car parking Car lights on Not inte…" at bounding box center [693, 150] width 146 height 92
click at [679, 111] on li "Person outside the car" at bounding box center [693, 117] width 146 height 17
type input "Person outside the car"
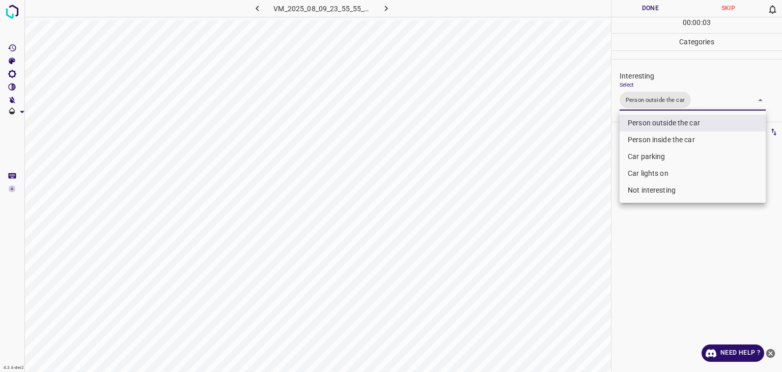
click at [643, 9] on div at bounding box center [391, 186] width 782 height 372
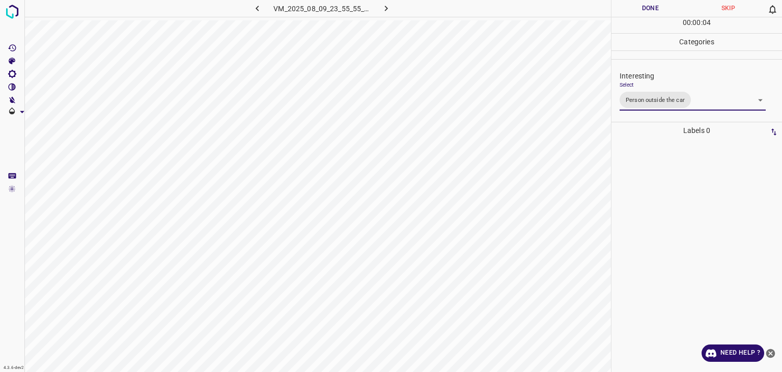
click at [643, 9] on div at bounding box center [391, 186] width 782 height 372
click at [643, 9] on button "Done" at bounding box center [651, 8] width 78 height 17
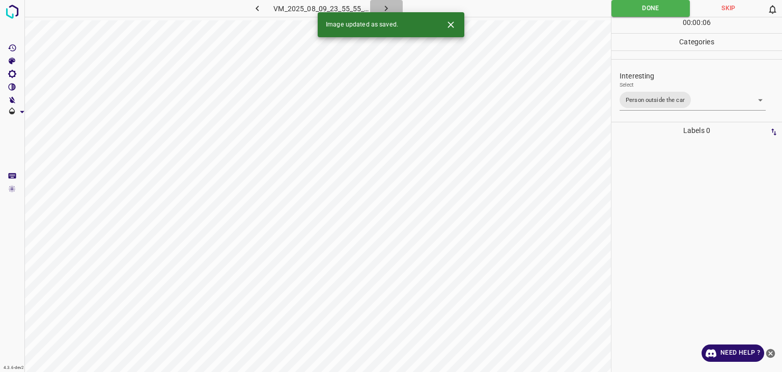
click at [393, 5] on button "button" at bounding box center [386, 8] width 33 height 17
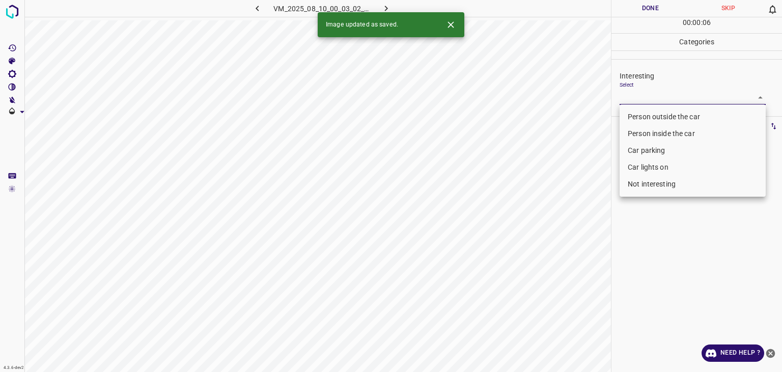
drag, startPoint x: 668, startPoint y: 92, endPoint x: 665, endPoint y: 97, distance: 5.9
click at [668, 93] on body "4.3.6-dev2 VM_2025_08_10_00_03_02_516_01.gif Done Skip 0 00 : 00 : 06 Categorie…" at bounding box center [391, 186] width 782 height 372
click at [632, 130] on li "Person inside the car" at bounding box center [693, 133] width 146 height 17
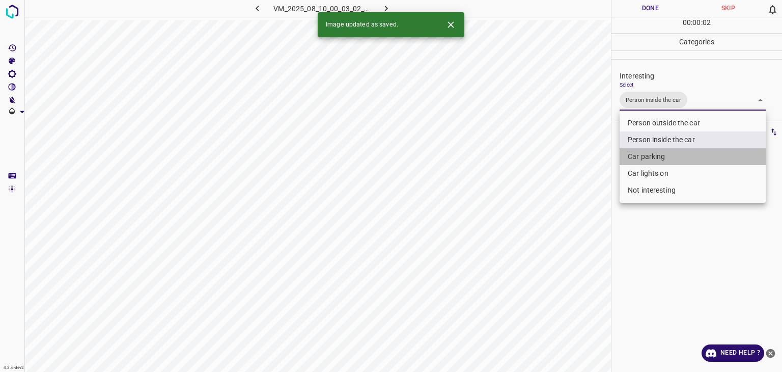
click at [635, 161] on li "Car parking" at bounding box center [693, 156] width 146 height 17
type input "Person inside the car,Car parking"
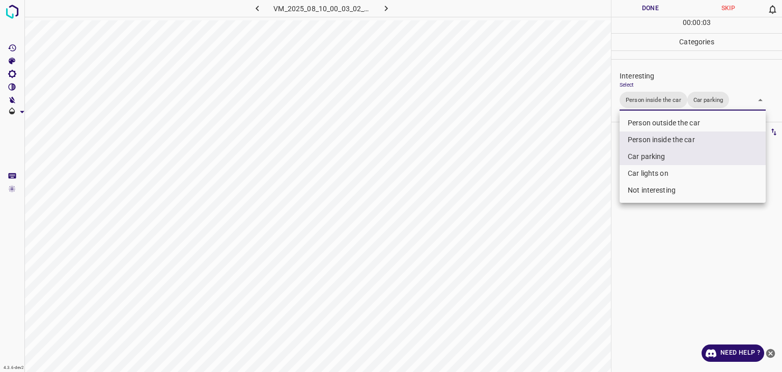
click at [652, 13] on div at bounding box center [391, 186] width 782 height 372
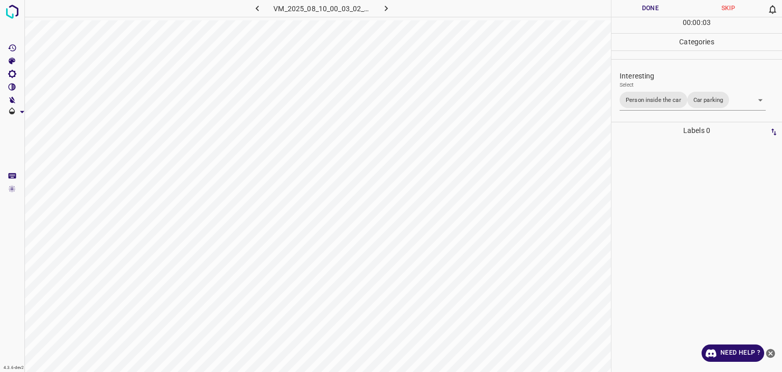
click at [652, 13] on div at bounding box center [391, 186] width 782 height 372
click at [652, 13] on button "Done" at bounding box center [651, 8] width 78 height 17
click at [654, 12] on button "Done" at bounding box center [651, 8] width 78 height 17
click at [15, 15] on img at bounding box center [12, 12] width 18 height 18
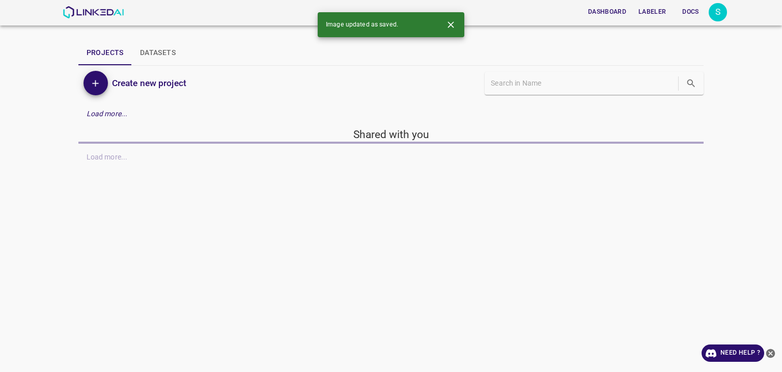
click at [680, 226] on div "Dashboard Labeler Docs S Projects Datasets Create new project Load more... Shar…" at bounding box center [391, 186] width 782 height 372
